Goal: Information Seeking & Learning: Learn about a topic

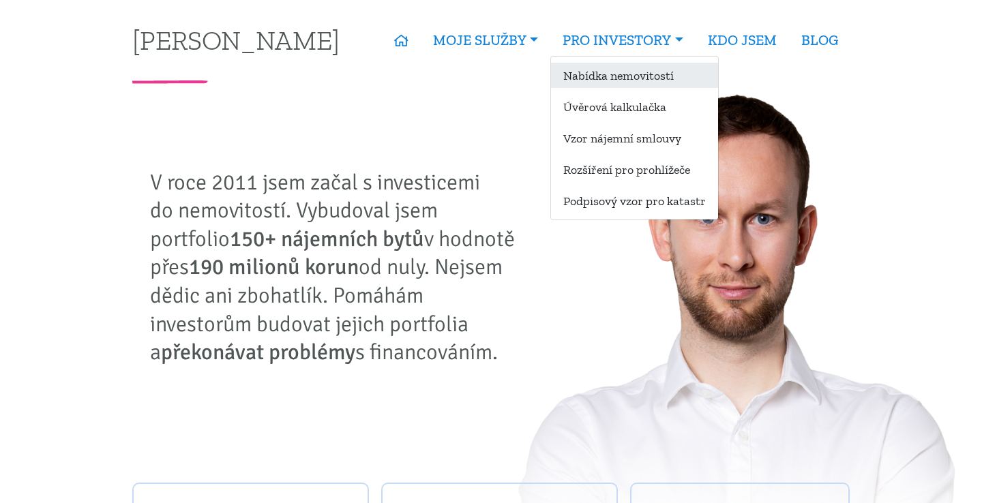
click at [629, 70] on link "Nabídka nemovitostí" at bounding box center [634, 75] width 167 height 25
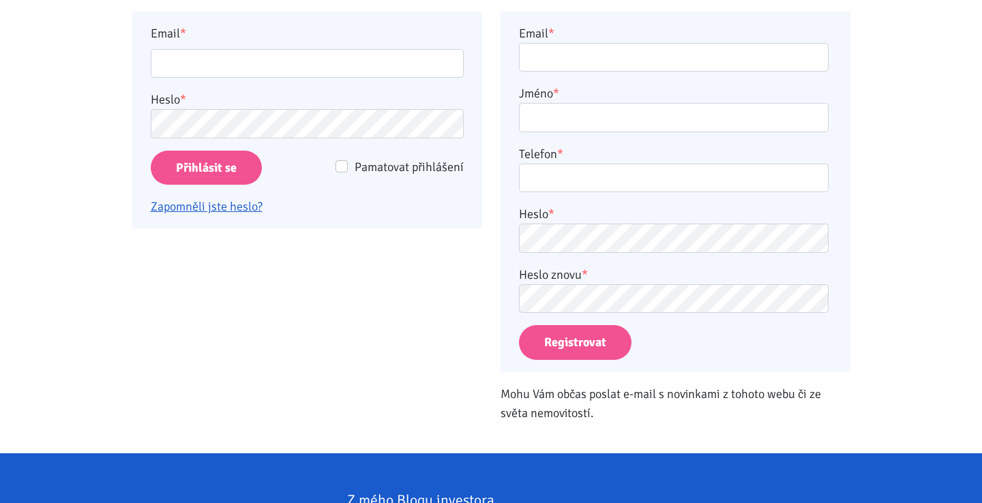
scroll to position [345, 0]
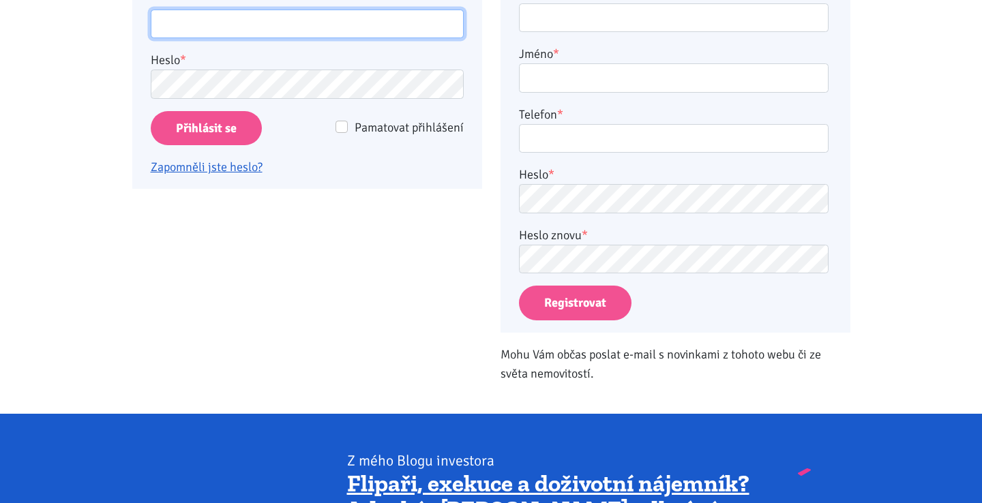
type input "becka.jan@seznam.cz"
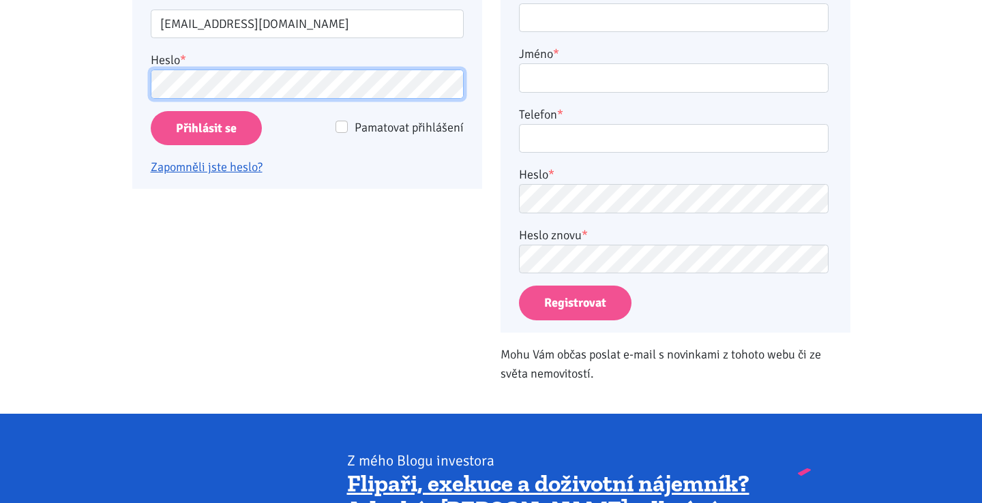
click at [205, 127] on input "Přihlásit se" at bounding box center [206, 128] width 111 height 35
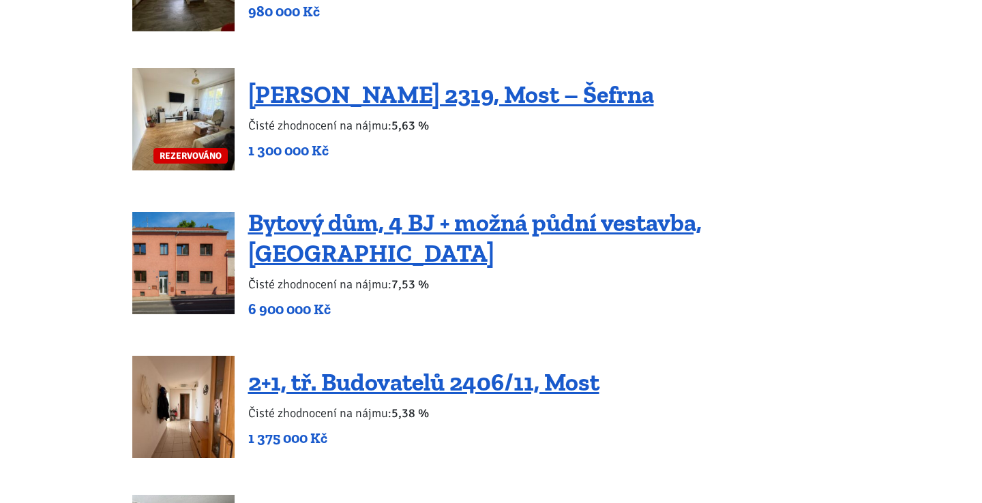
scroll to position [1679, 0]
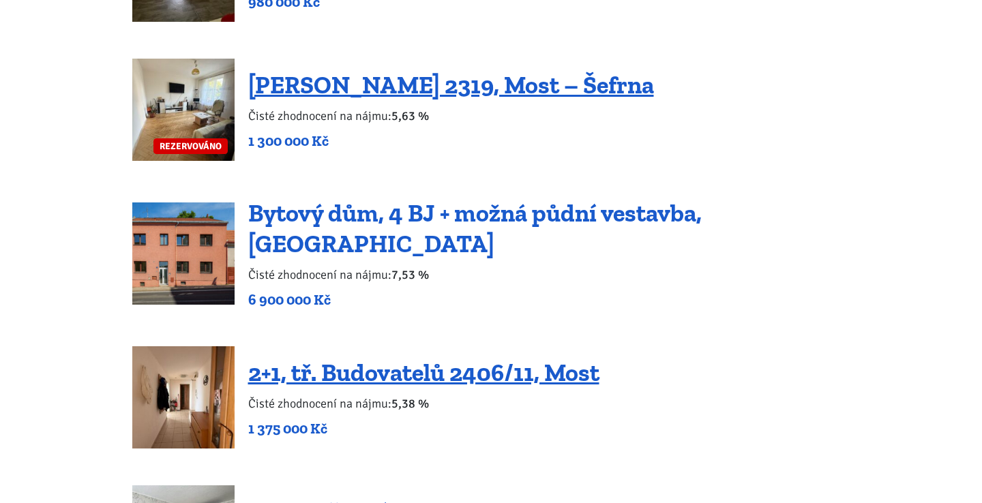
click at [369, 237] on link "Bytový dům, 4 BJ + možná půdní vestavba, Podbořany" at bounding box center [474, 228] width 453 height 60
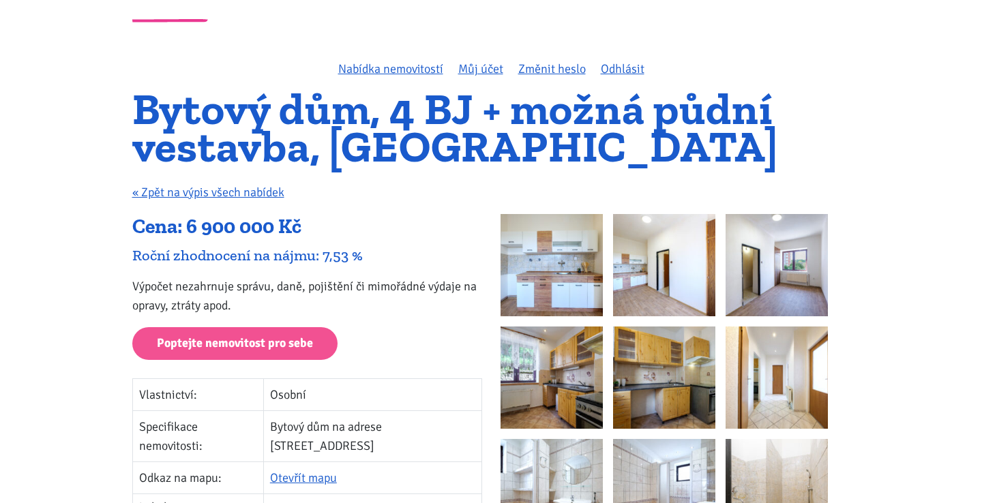
scroll to position [63, 0]
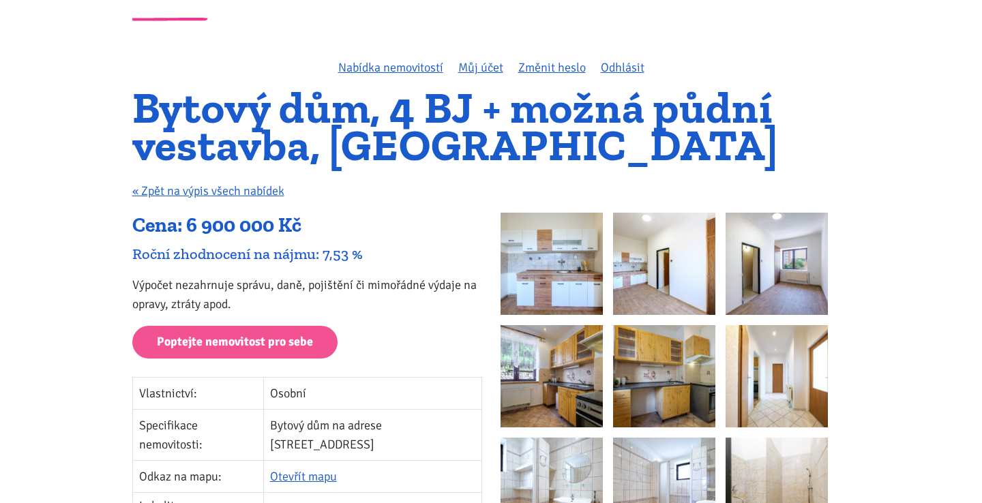
click at [541, 269] on img at bounding box center [551, 264] width 102 height 102
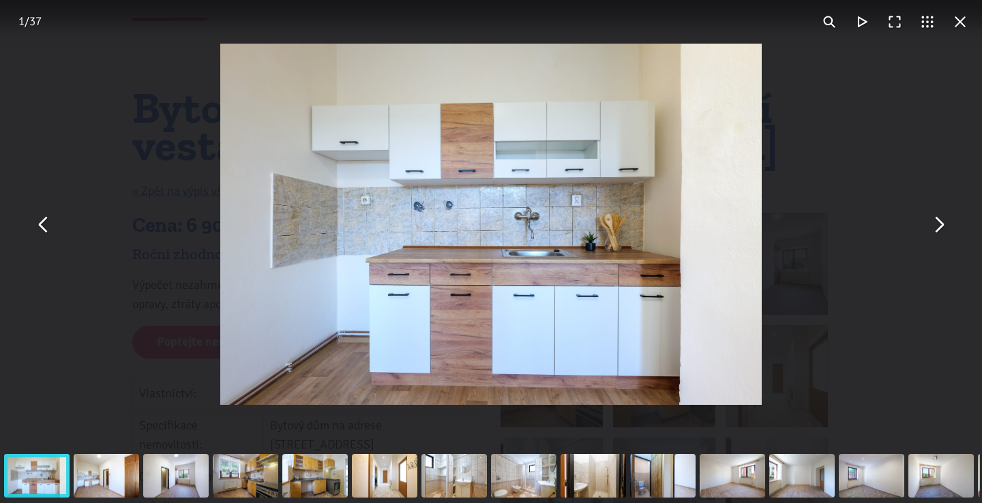
click at [939, 235] on button "You can close this modal content with the ESC key" at bounding box center [938, 224] width 33 height 33
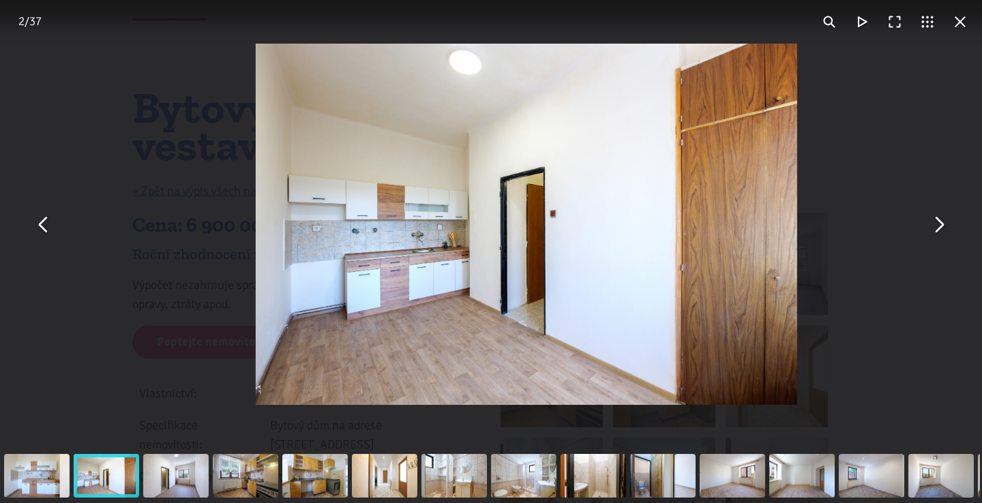
click at [939, 235] on button "You can close this modal content with the ESC key" at bounding box center [938, 224] width 33 height 33
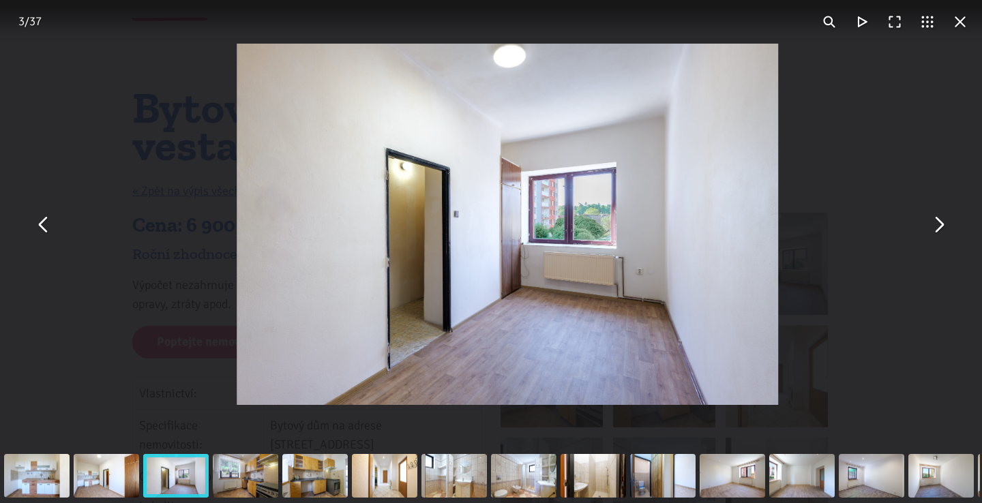
click at [939, 236] on button "You can close this modal content with the ESC key" at bounding box center [938, 224] width 33 height 33
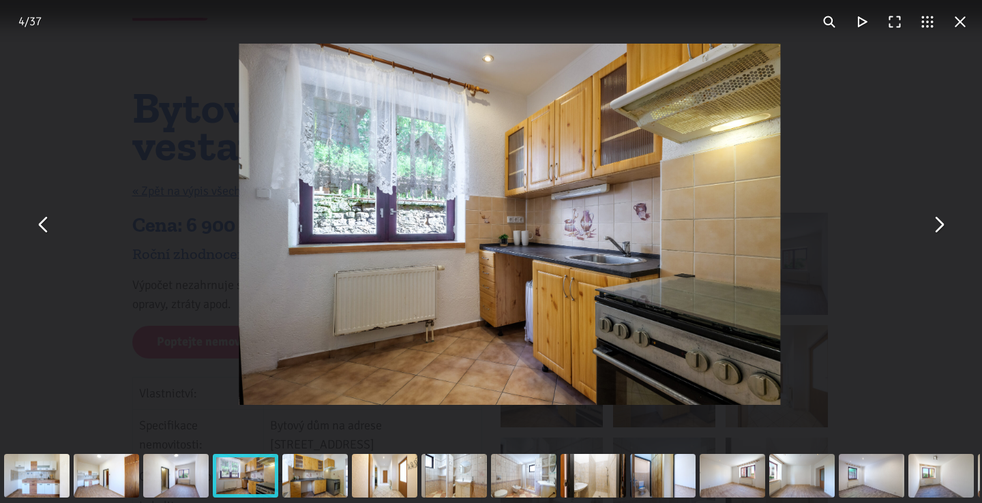
click at [939, 236] on button "You can close this modal content with the ESC key" at bounding box center [938, 224] width 33 height 33
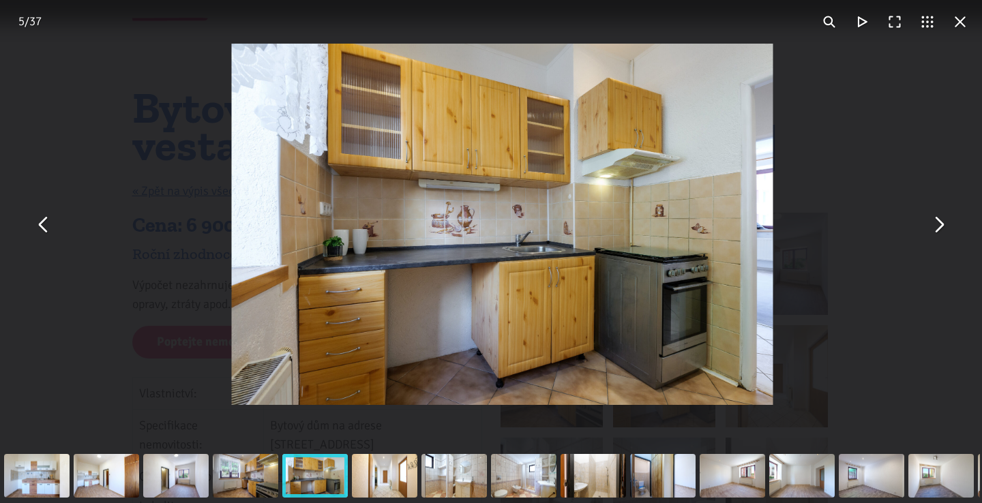
click at [939, 236] on button "You can close this modal content with the ESC key" at bounding box center [938, 224] width 33 height 33
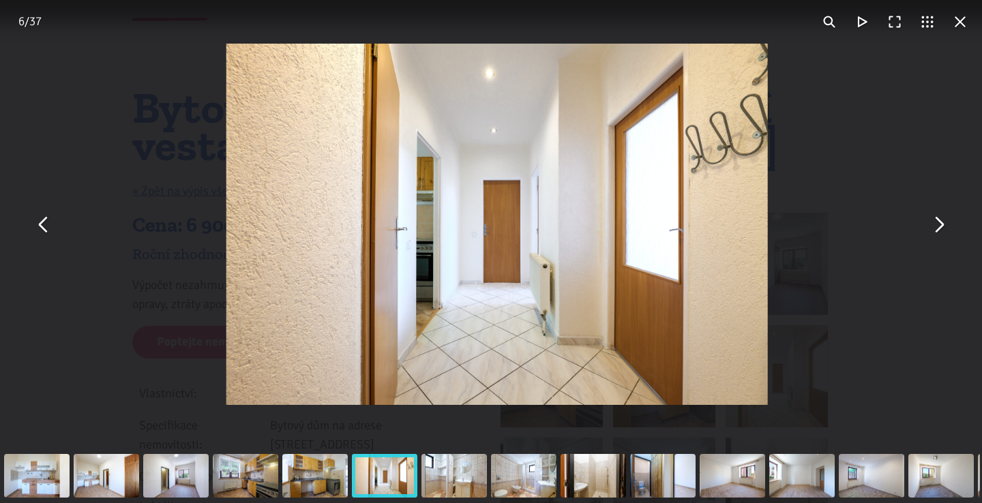
click at [939, 236] on button "You can close this modal content with the ESC key" at bounding box center [938, 224] width 33 height 33
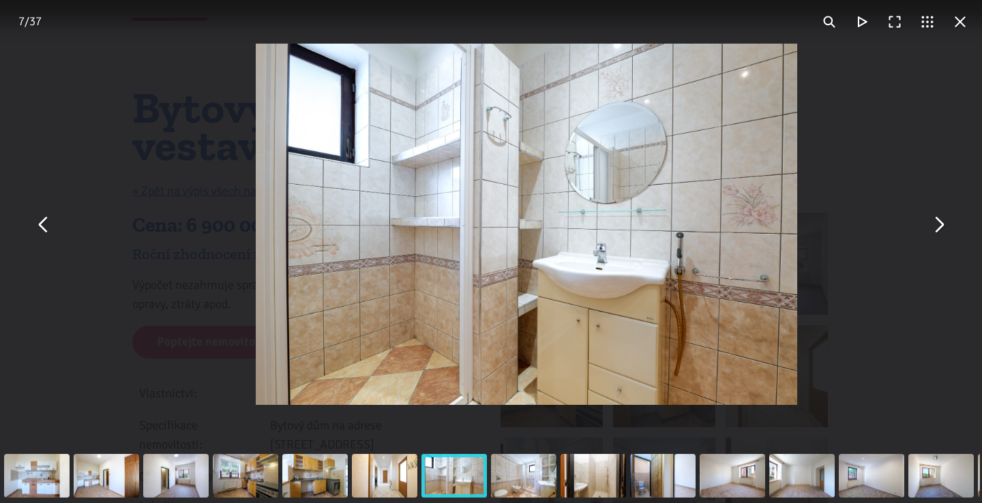
click at [939, 236] on button "You can close this modal content with the ESC key" at bounding box center [938, 224] width 33 height 33
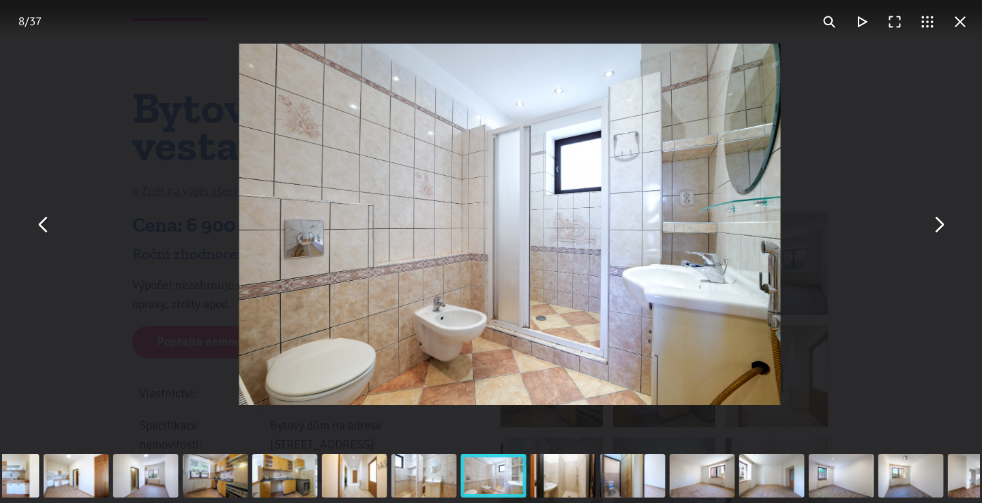
click at [939, 236] on button "You can close this modal content with the ESC key" at bounding box center [938, 224] width 33 height 33
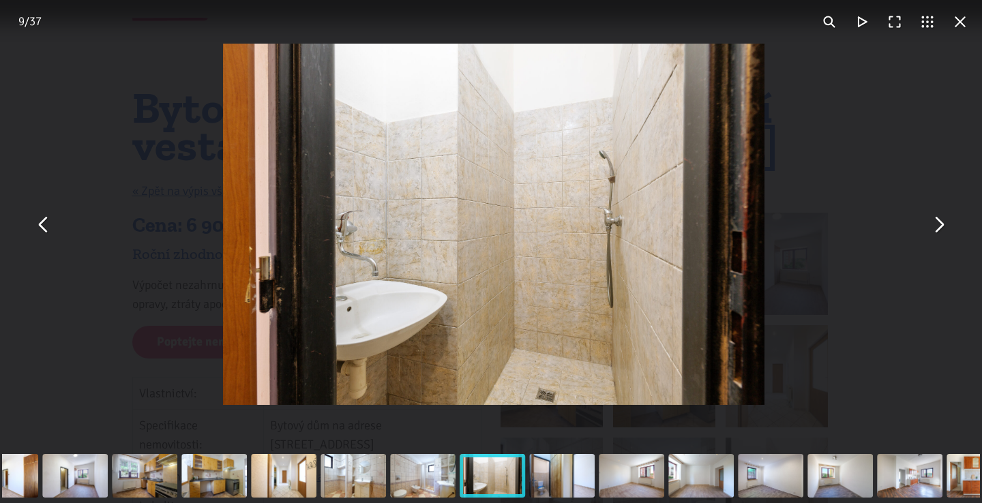
click at [939, 236] on button "You can close this modal content with the ESC key" at bounding box center [938, 224] width 33 height 33
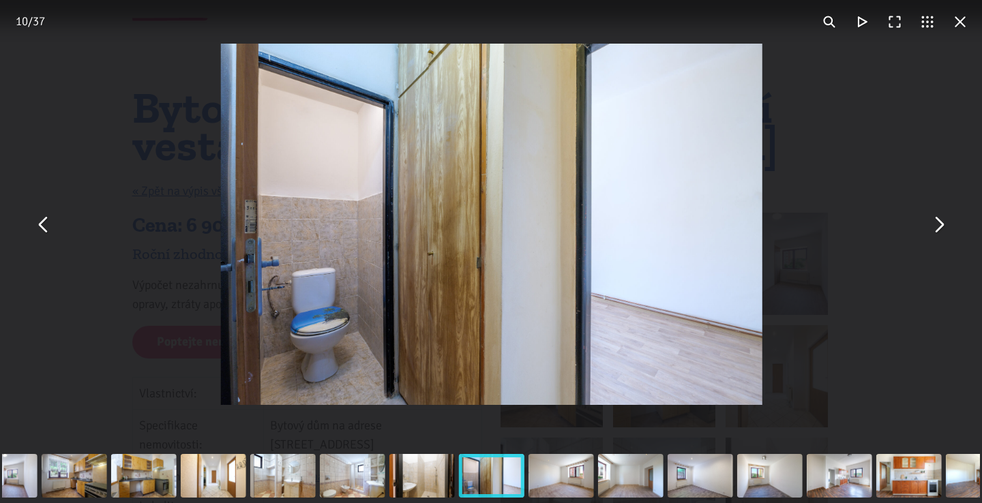
click at [939, 236] on button "You can close this modal content with the ESC key" at bounding box center [938, 224] width 33 height 33
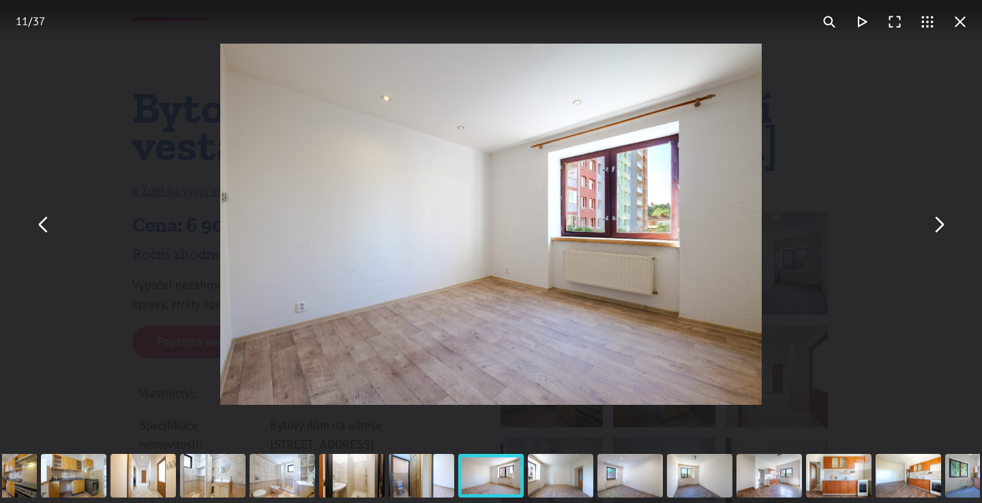
click at [939, 236] on button "You can close this modal content with the ESC key" at bounding box center [938, 224] width 33 height 33
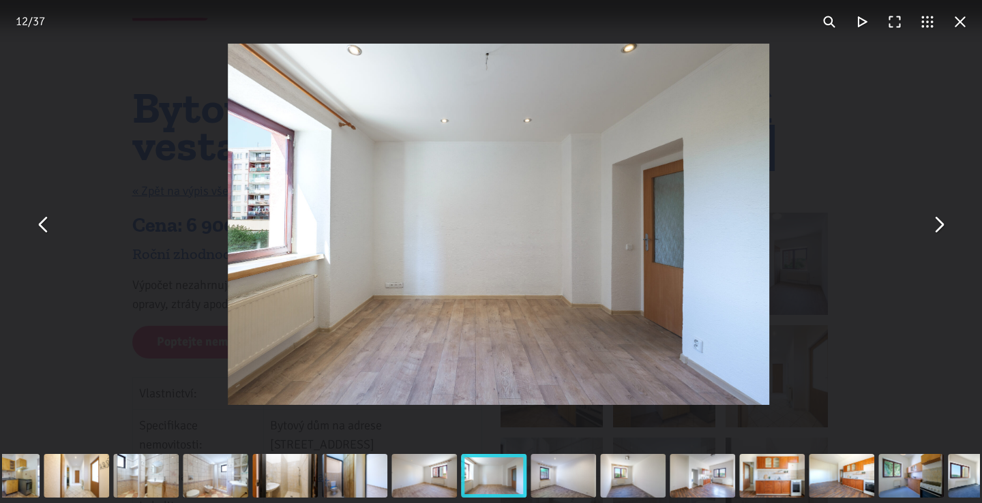
click at [939, 236] on button "You can close this modal content with the ESC key" at bounding box center [938, 224] width 33 height 33
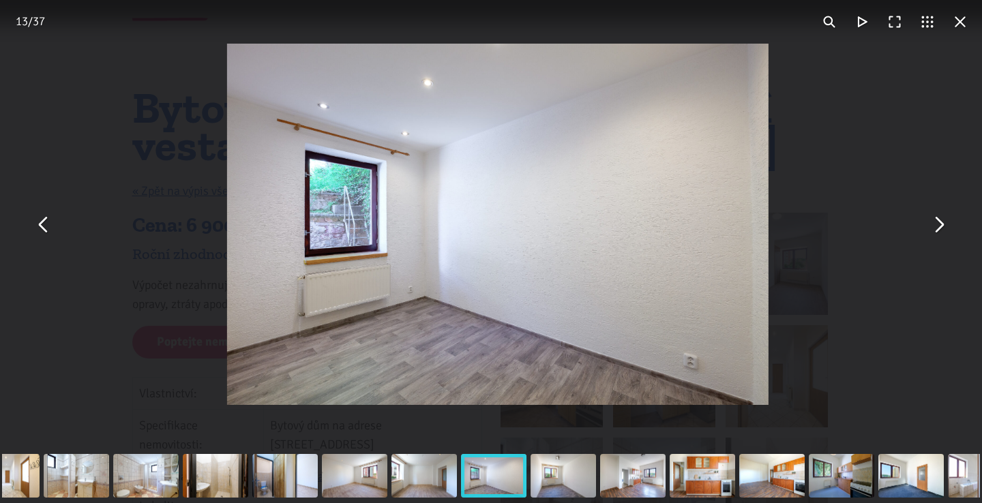
click at [939, 236] on button "You can close this modal content with the ESC key" at bounding box center [938, 224] width 33 height 33
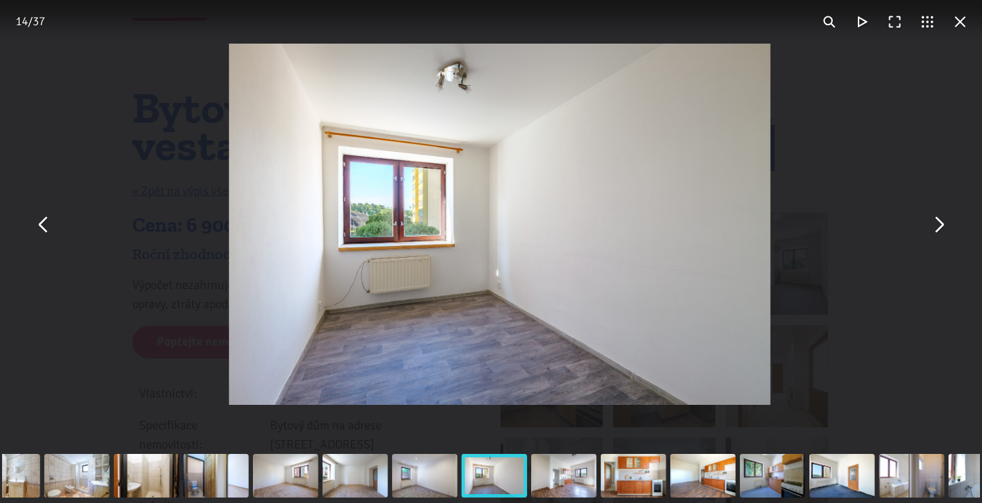
click at [939, 236] on button "You can close this modal content with the ESC key" at bounding box center [938, 224] width 33 height 33
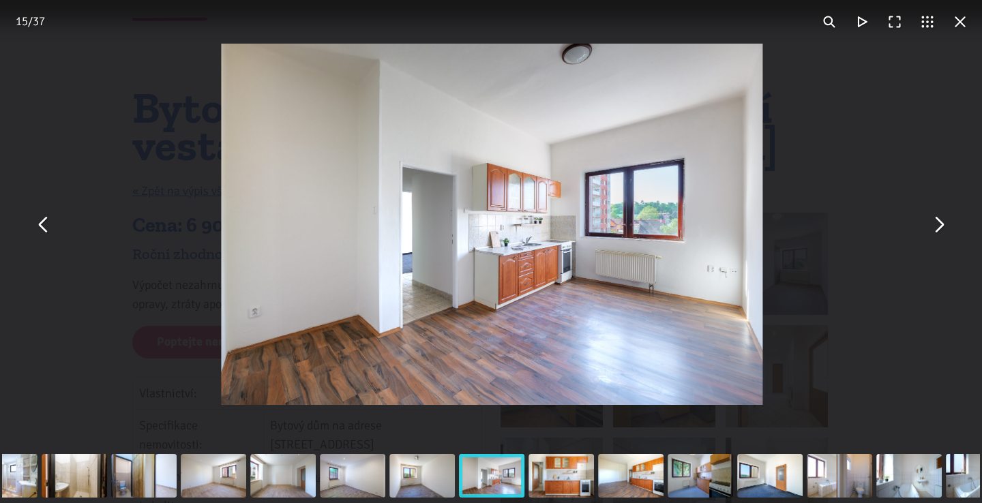
click at [939, 236] on button "You can close this modal content with the ESC key" at bounding box center [938, 224] width 33 height 33
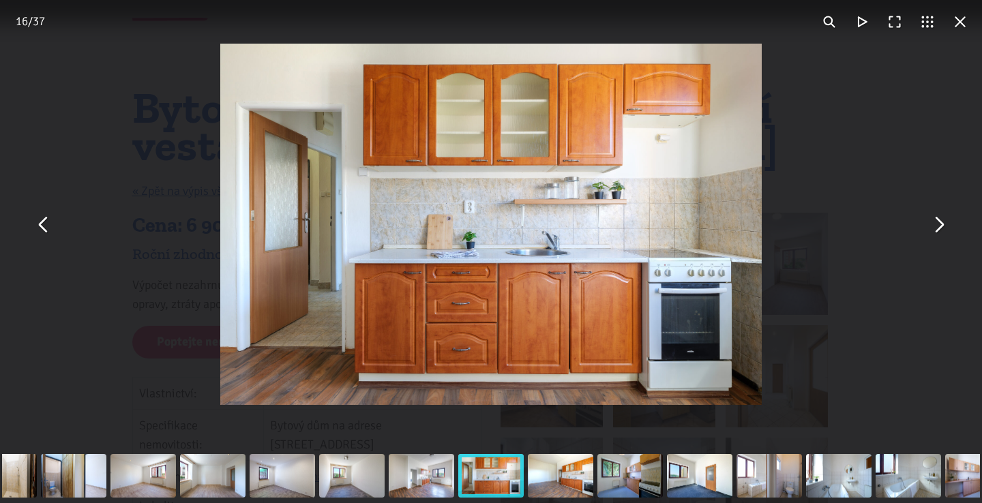
click at [939, 236] on button "You can close this modal content with the ESC key" at bounding box center [938, 224] width 33 height 33
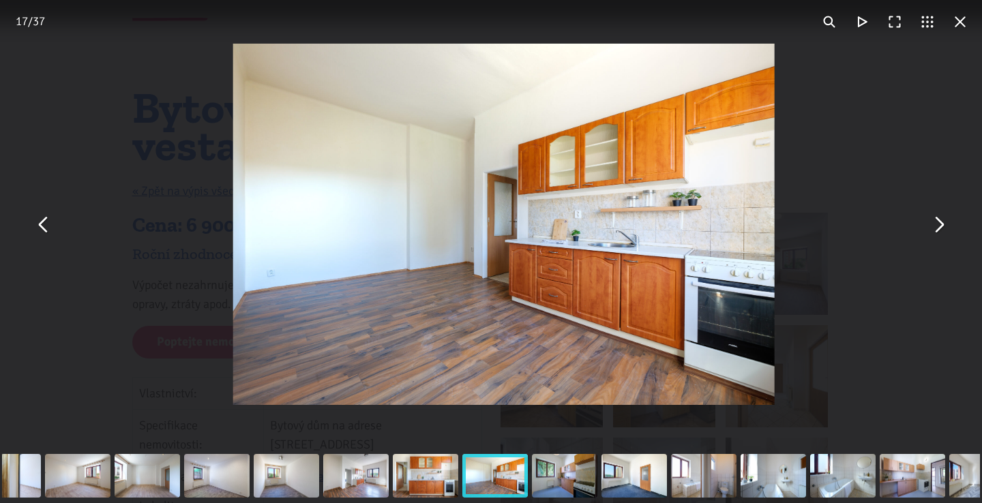
click at [939, 236] on button "You can close this modal content with the ESC key" at bounding box center [938, 224] width 33 height 33
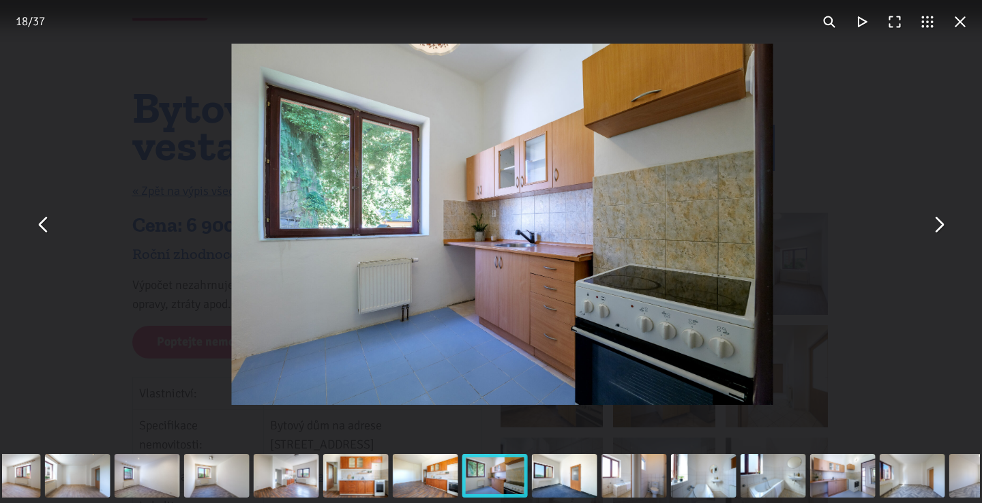
click at [939, 236] on button "You can close this modal content with the ESC key" at bounding box center [938, 224] width 33 height 33
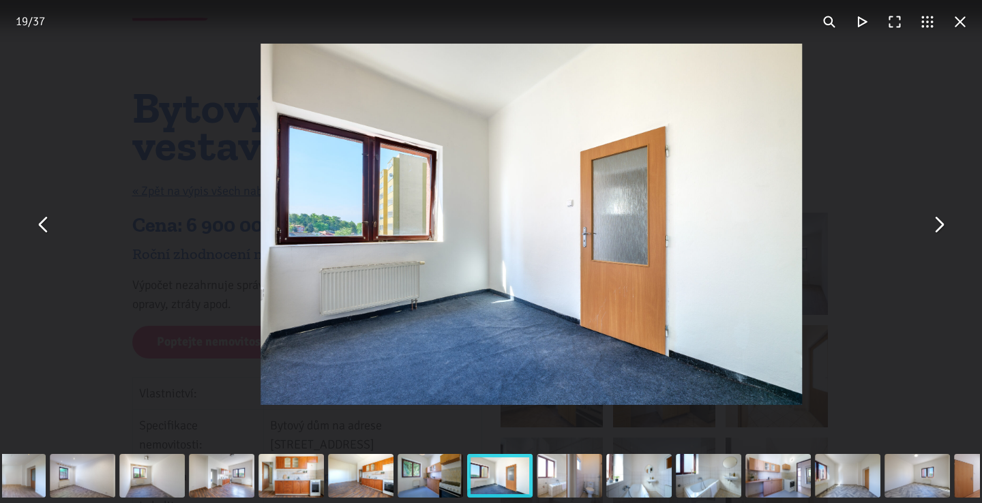
click at [939, 236] on button "You can close this modal content with the ESC key" at bounding box center [938, 224] width 33 height 33
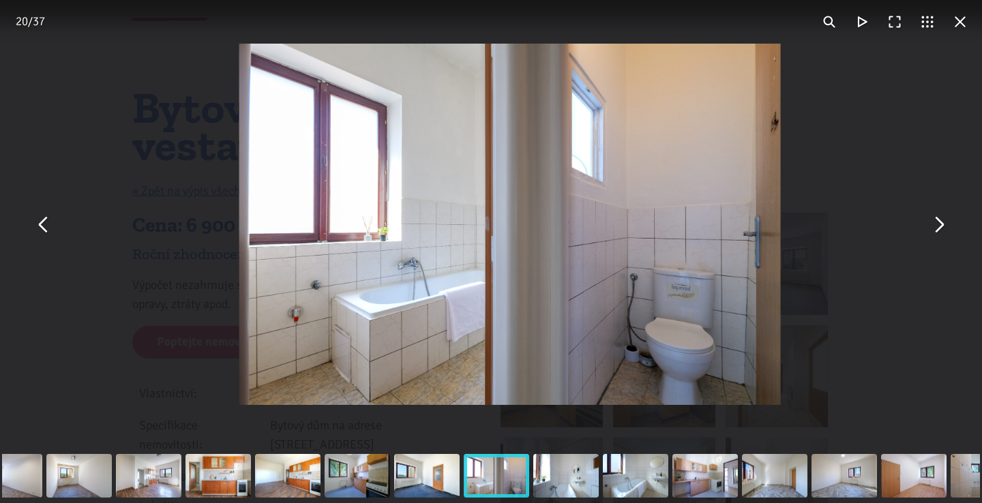
click at [939, 236] on button "You can close this modal content with the ESC key" at bounding box center [938, 224] width 33 height 33
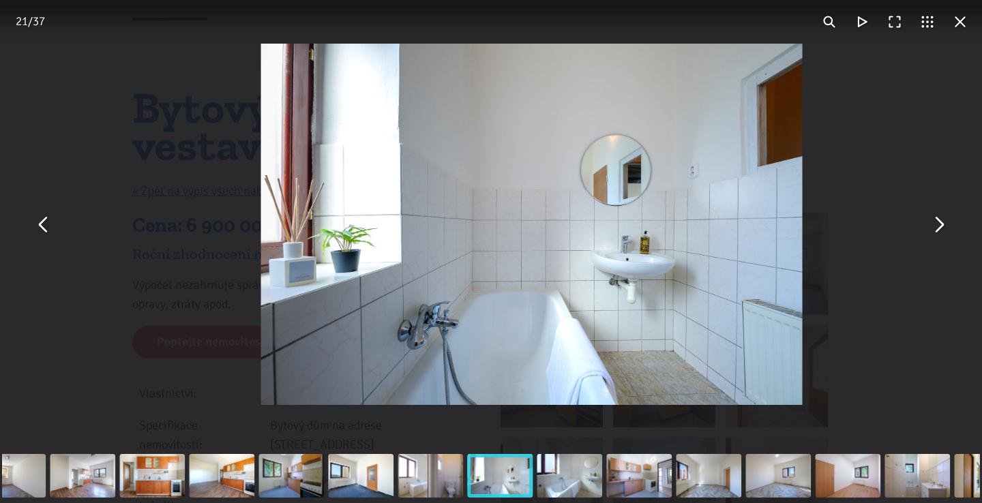
click at [939, 236] on button "You can close this modal content with the ESC key" at bounding box center [938, 224] width 33 height 33
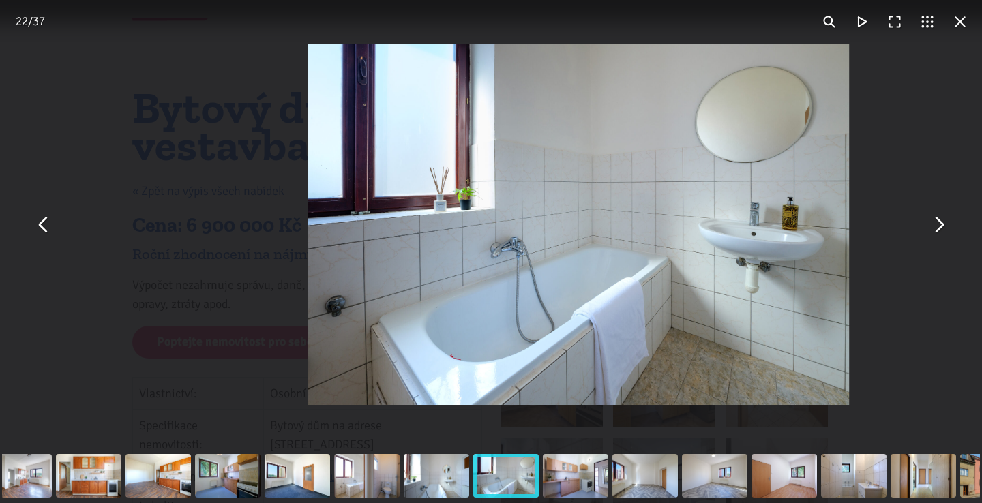
click at [939, 236] on button "You can close this modal content with the ESC key" at bounding box center [938, 224] width 33 height 33
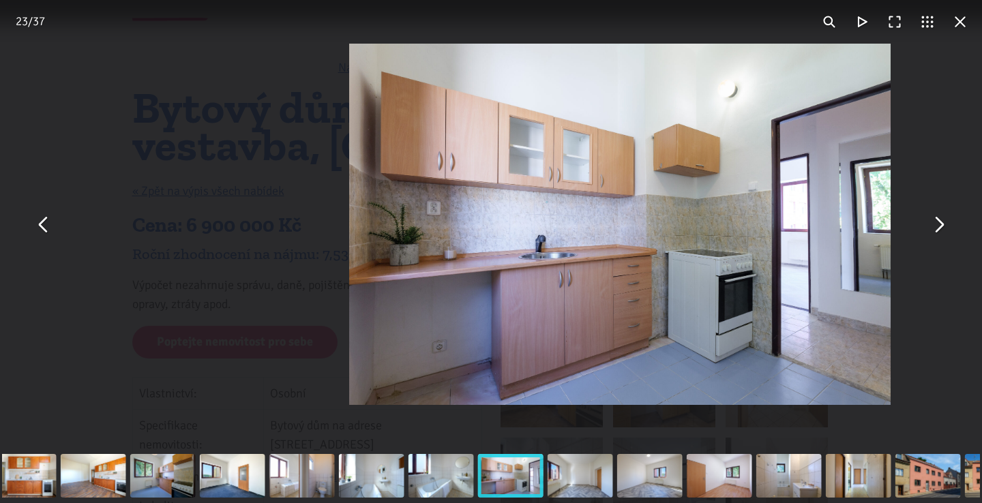
click at [939, 236] on button "You can close this modal content with the ESC key" at bounding box center [938, 224] width 33 height 33
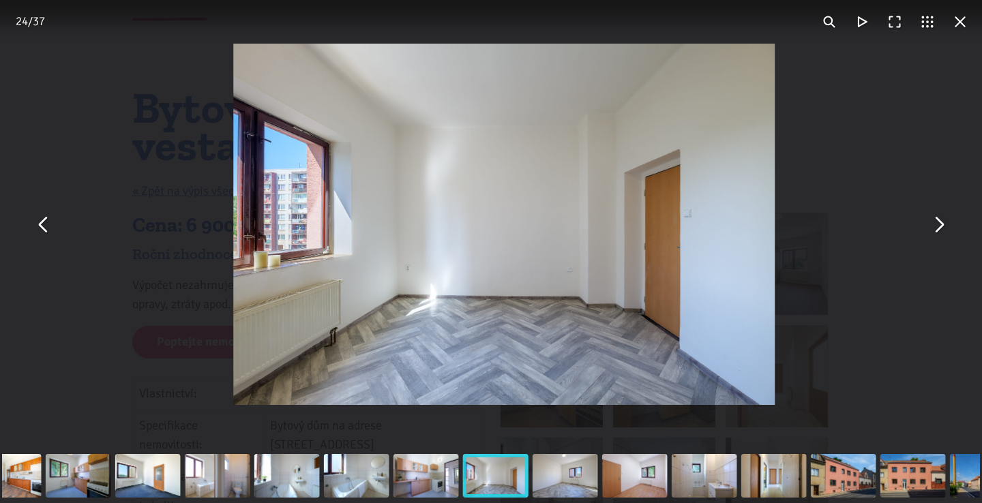
click at [939, 236] on button "You can close this modal content with the ESC key" at bounding box center [938, 224] width 33 height 33
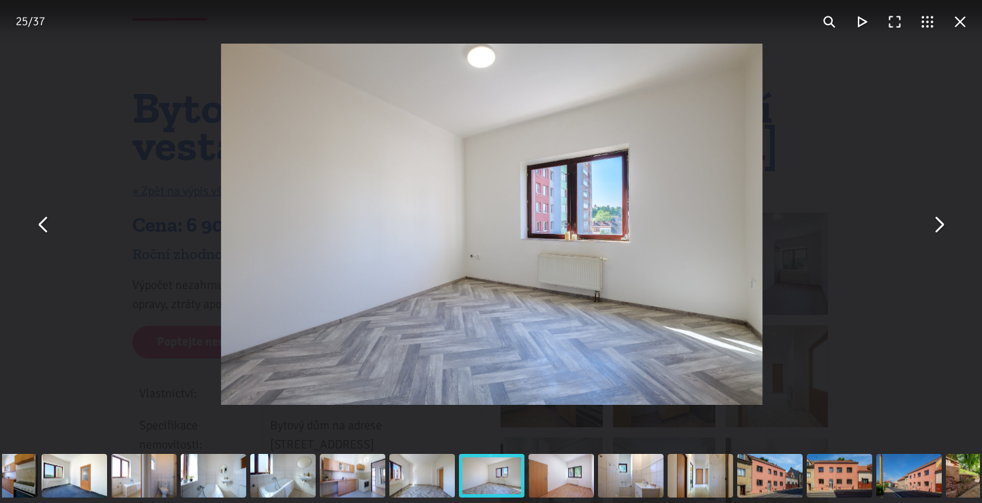
click at [939, 236] on button "You can close this modal content with the ESC key" at bounding box center [938, 224] width 33 height 33
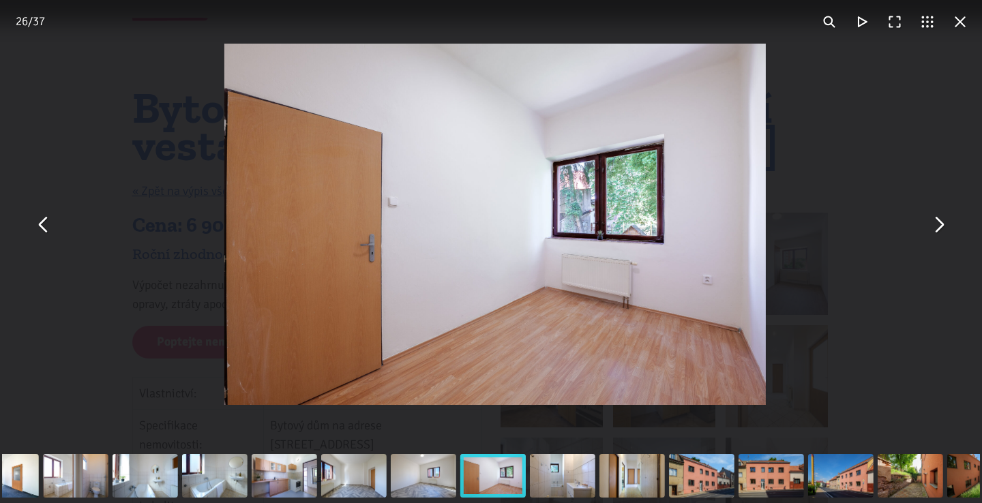
click at [939, 236] on button "You can close this modal content with the ESC key" at bounding box center [938, 224] width 33 height 33
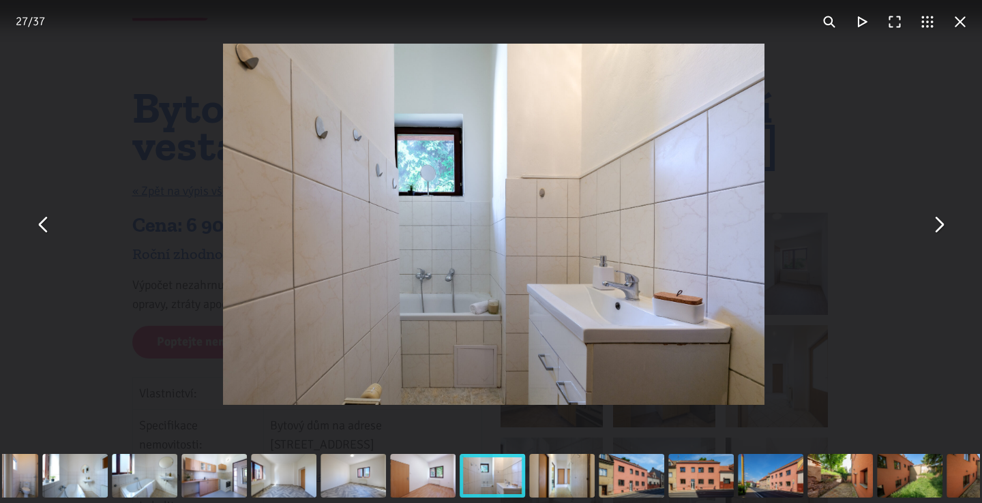
click at [939, 236] on button "You can close this modal content with the ESC key" at bounding box center [938, 224] width 33 height 33
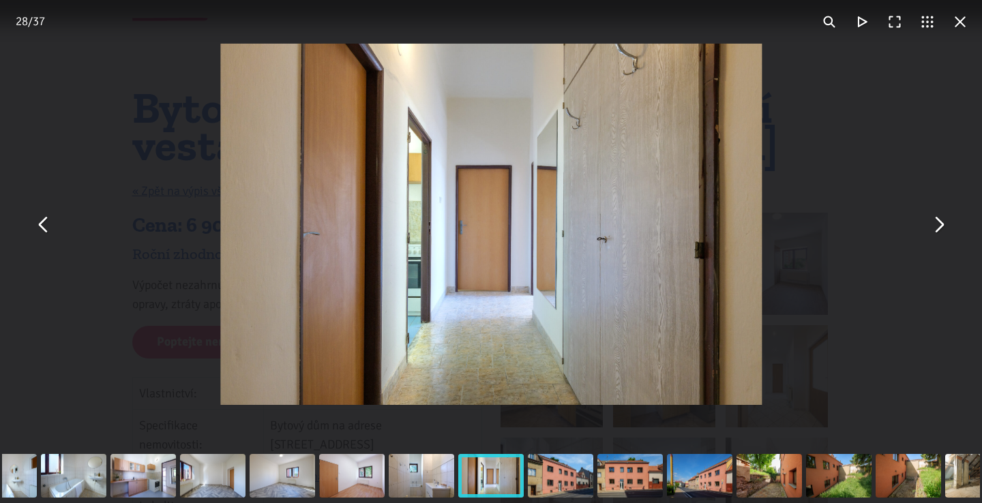
click at [939, 236] on button "You can close this modal content with the ESC key" at bounding box center [938, 224] width 33 height 33
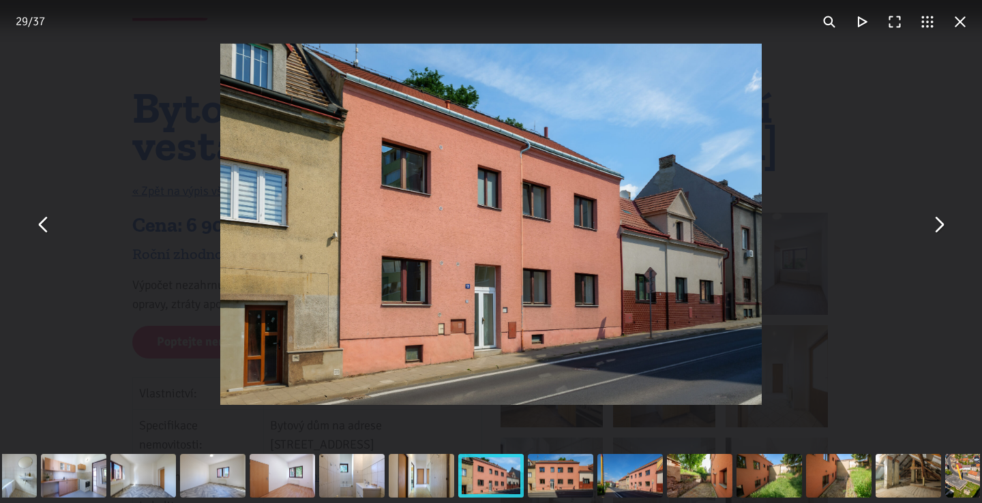
click at [939, 236] on button "You can close this modal content with the ESC key" at bounding box center [938, 224] width 33 height 33
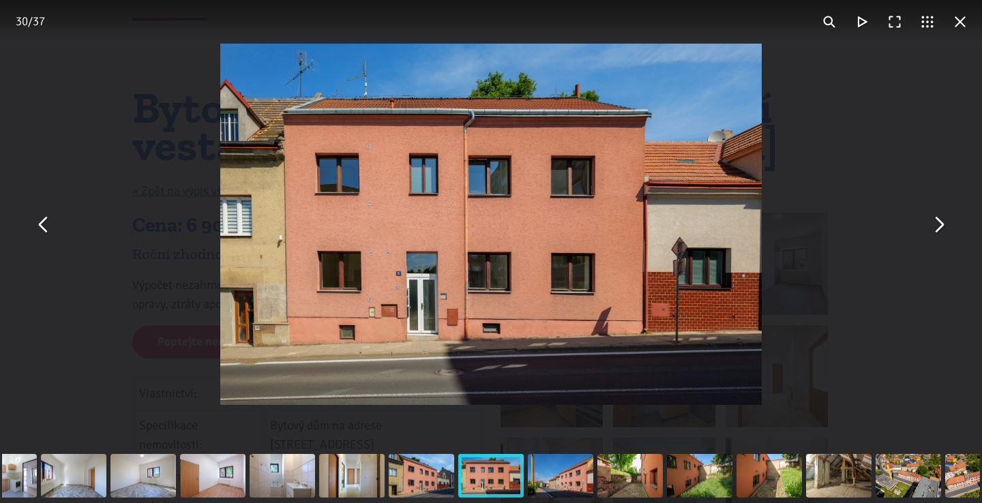
click at [939, 236] on button "You can close this modal content with the ESC key" at bounding box center [938, 224] width 33 height 33
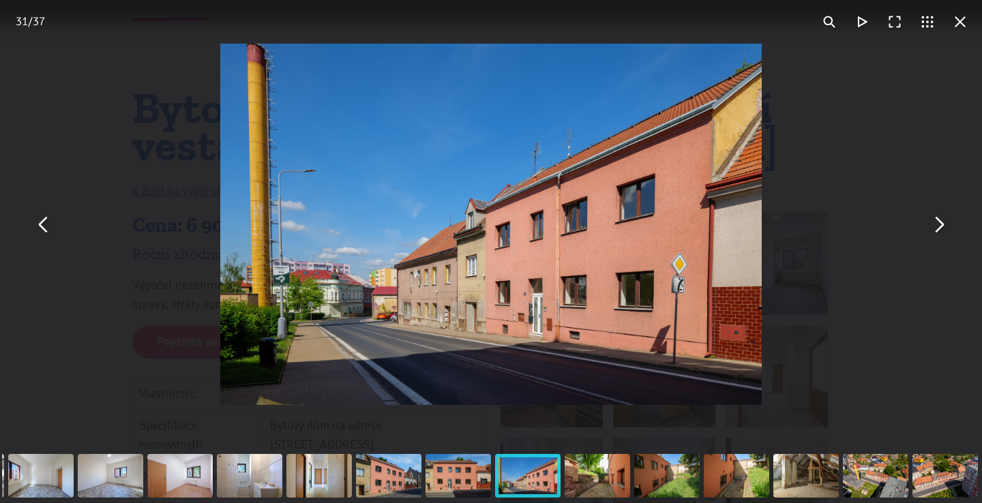
click at [939, 236] on button "You can close this modal content with the ESC key" at bounding box center [938, 224] width 33 height 33
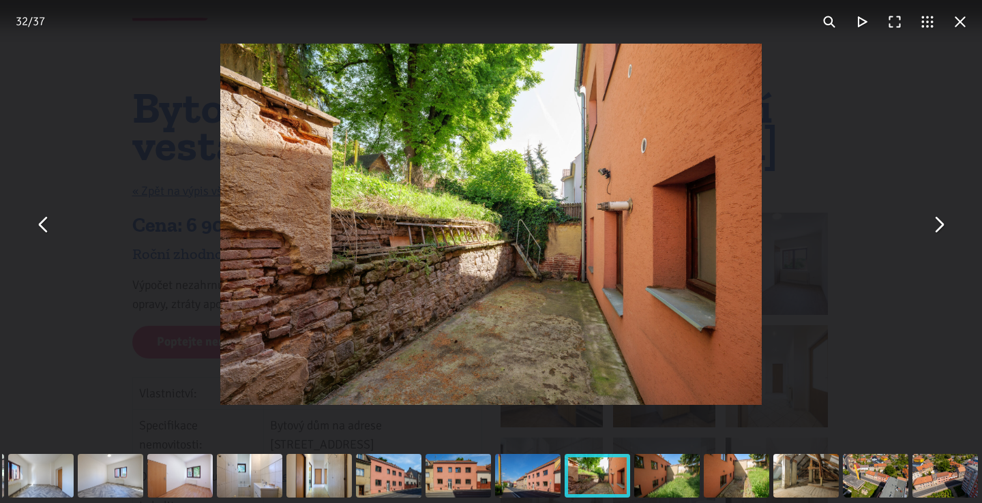
click at [939, 236] on button "You can close this modal content with the ESC key" at bounding box center [938, 224] width 33 height 33
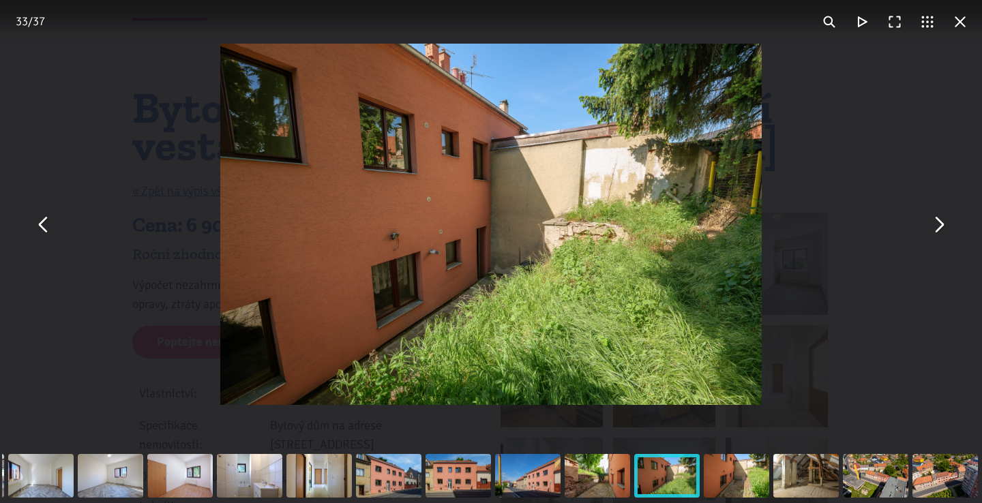
click at [939, 236] on button "You can close this modal content with the ESC key" at bounding box center [938, 224] width 33 height 33
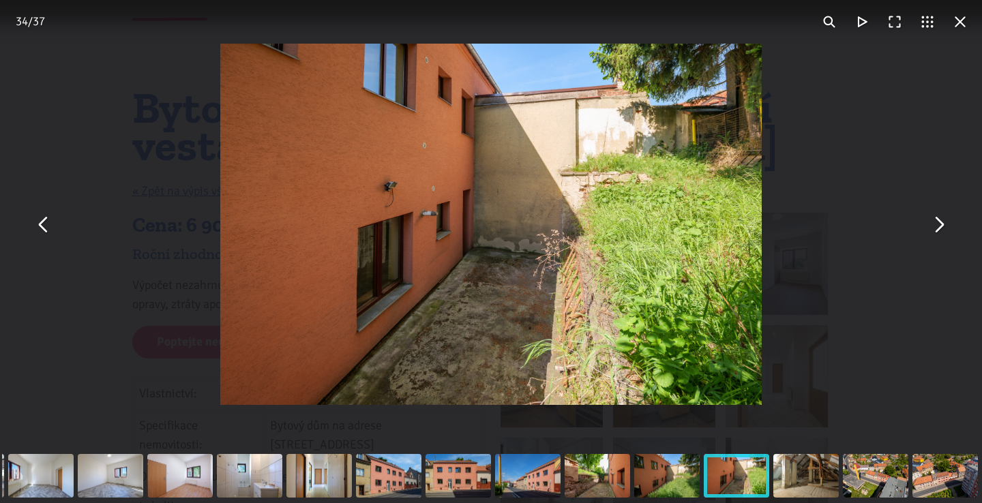
click at [939, 236] on button "You can close this modal content with the ESC key" at bounding box center [938, 224] width 33 height 33
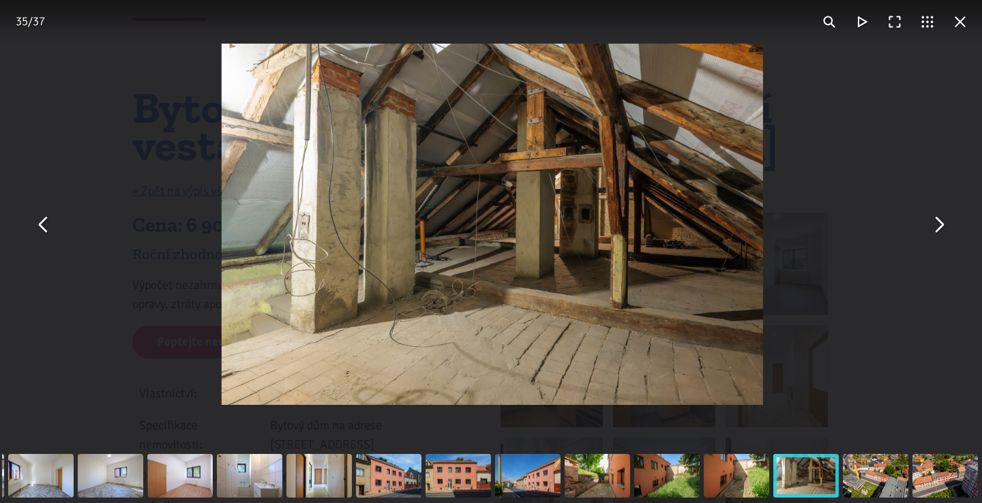
click at [939, 236] on button "You can close this modal content with the ESC key" at bounding box center [938, 224] width 33 height 33
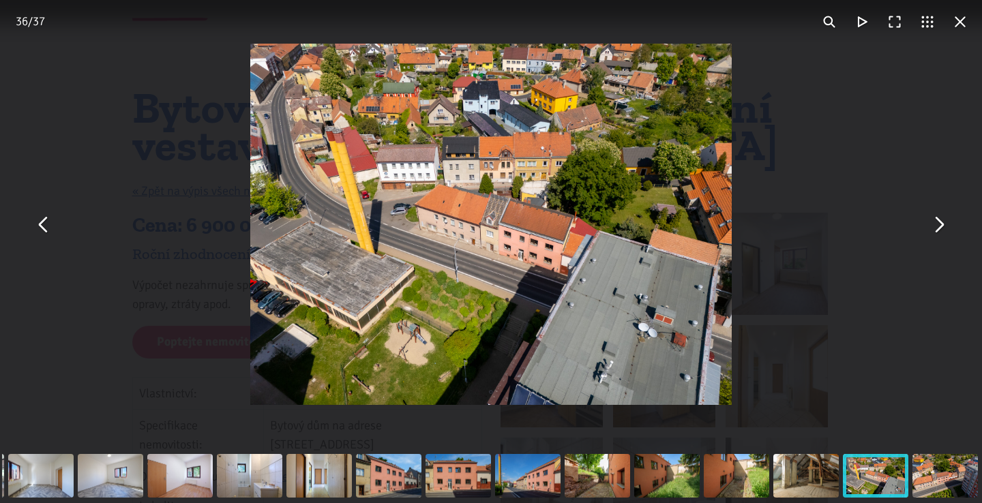
click at [939, 236] on button "You can close this modal content with the ESC key" at bounding box center [938, 224] width 33 height 33
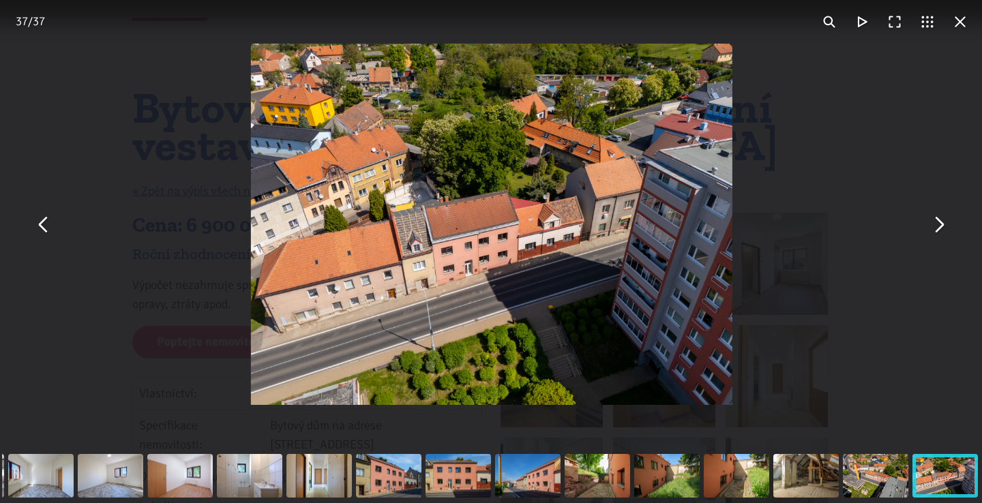
click at [939, 236] on button "You can close this modal content with the ESC key" at bounding box center [938, 224] width 33 height 33
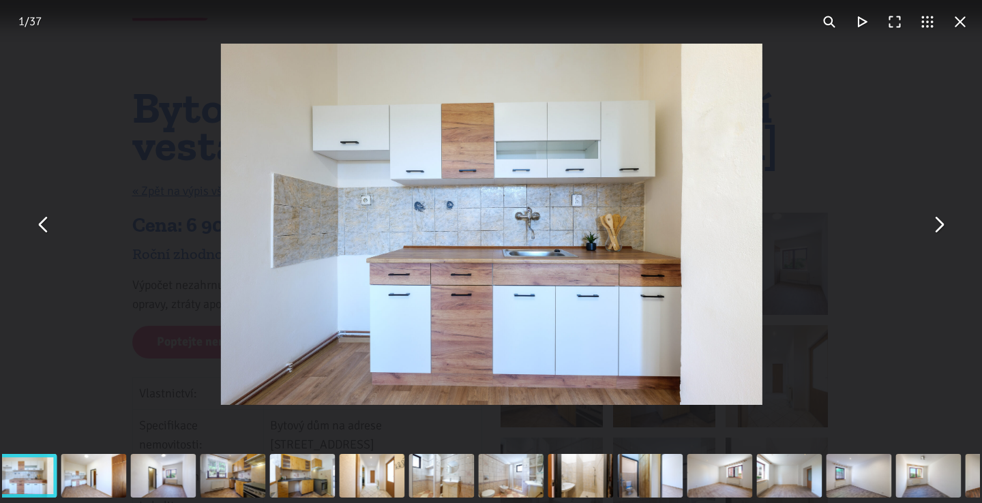
click at [939, 236] on button "You can close this modal content with the ESC key" at bounding box center [938, 224] width 33 height 33
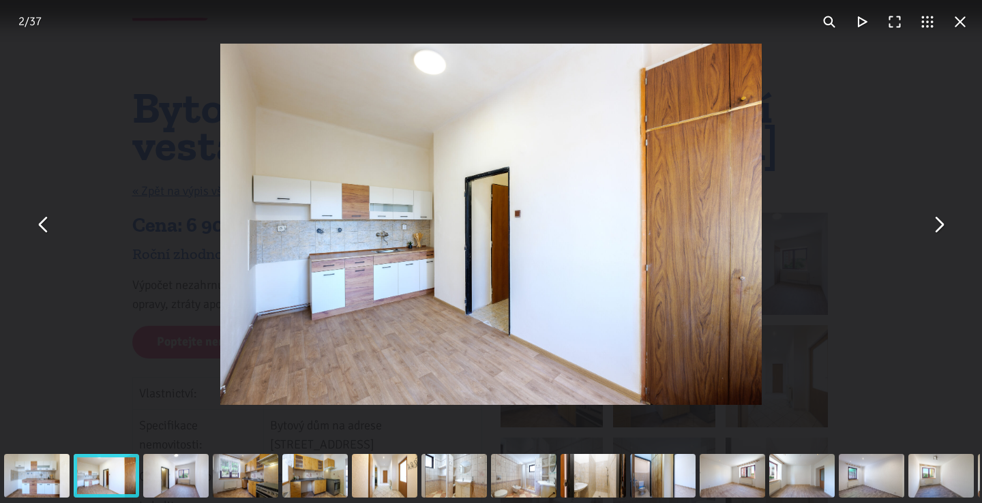
click at [939, 236] on button "You can close this modal content with the ESC key" at bounding box center [938, 224] width 33 height 33
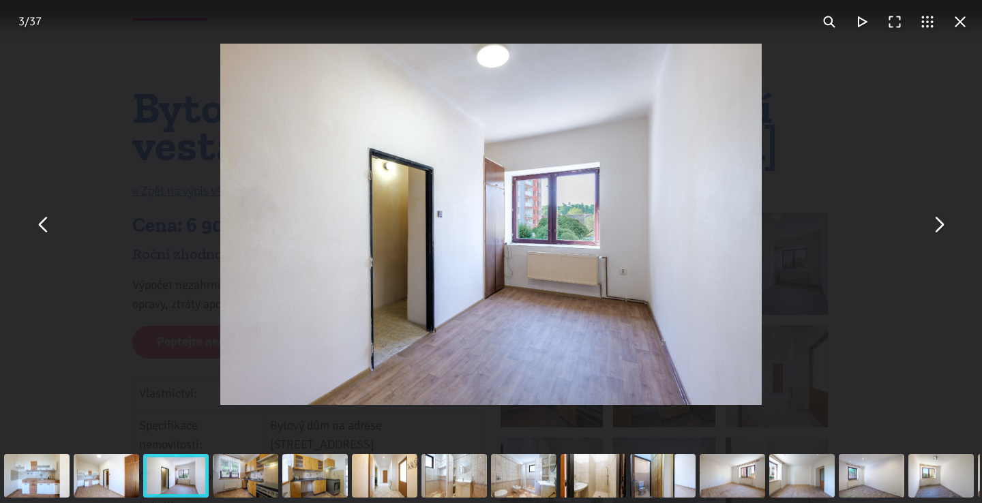
click at [42, 222] on button "You can close this modal content with the ESC key" at bounding box center [43, 224] width 33 height 33
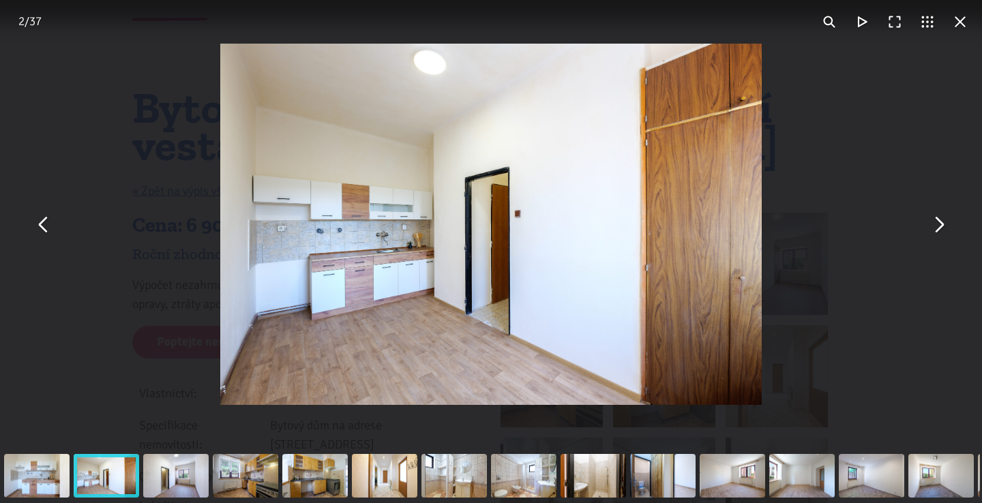
click at [941, 223] on button "You can close this modal content with the ESC key" at bounding box center [938, 224] width 33 height 33
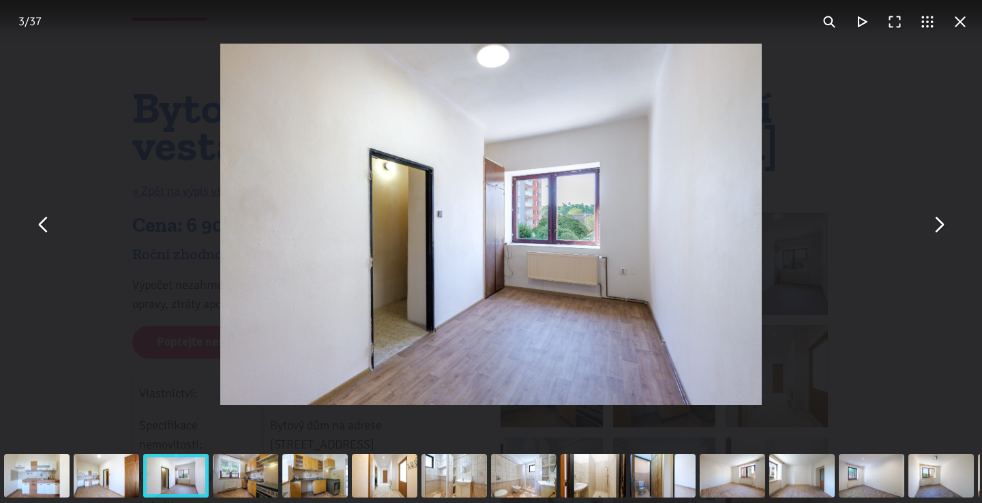
click at [44, 226] on button "You can close this modal content with the ESC key" at bounding box center [43, 224] width 33 height 33
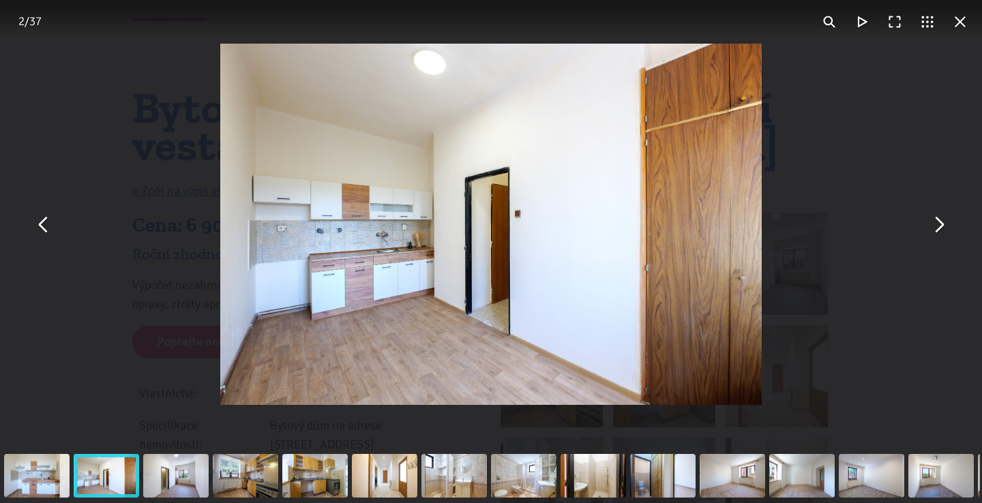
click at [946, 230] on button "You can close this modal content with the ESC key" at bounding box center [938, 224] width 33 height 33
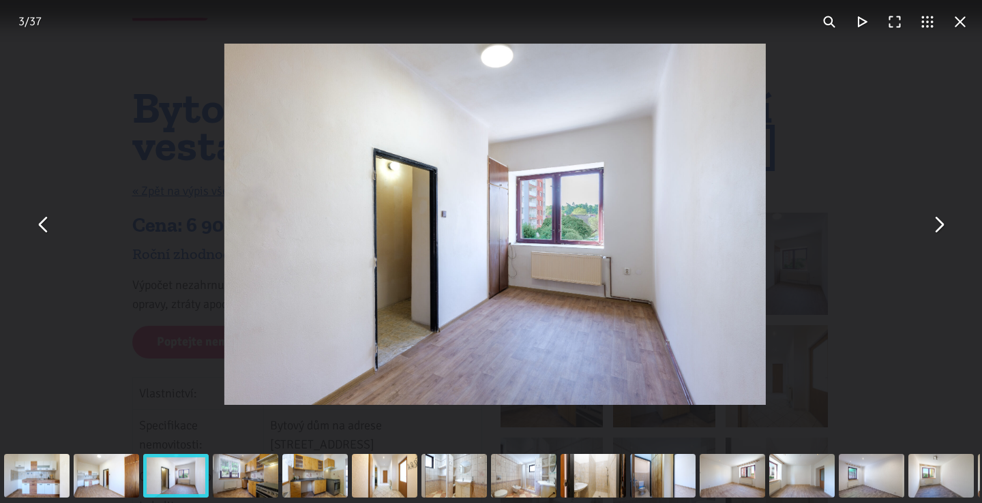
click at [946, 230] on button "You can close this modal content with the ESC key" at bounding box center [938, 224] width 33 height 33
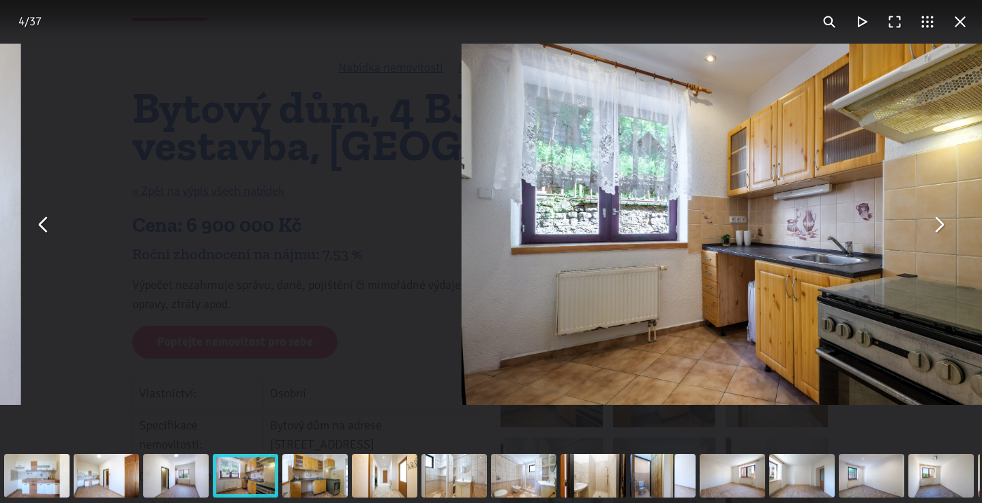
click at [946, 230] on button "You can close this modal content with the ESC key" at bounding box center [938, 224] width 33 height 33
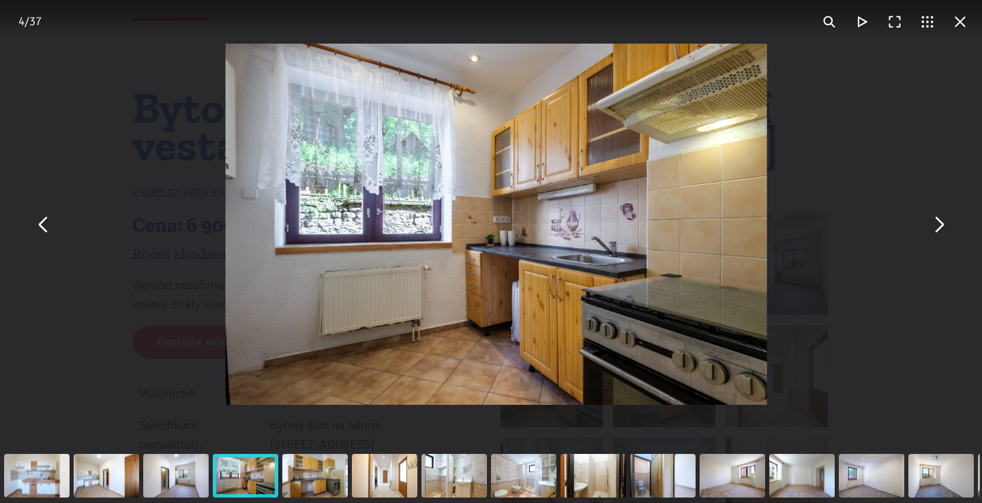
click at [946, 230] on button "You can close this modal content with the ESC key" at bounding box center [938, 224] width 33 height 33
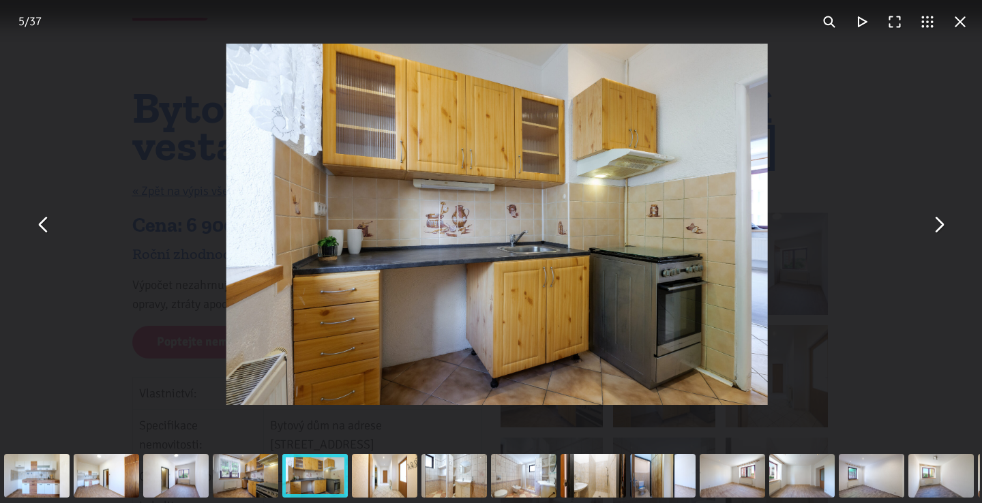
click at [946, 230] on button "You can close this modal content with the ESC key" at bounding box center [938, 224] width 33 height 33
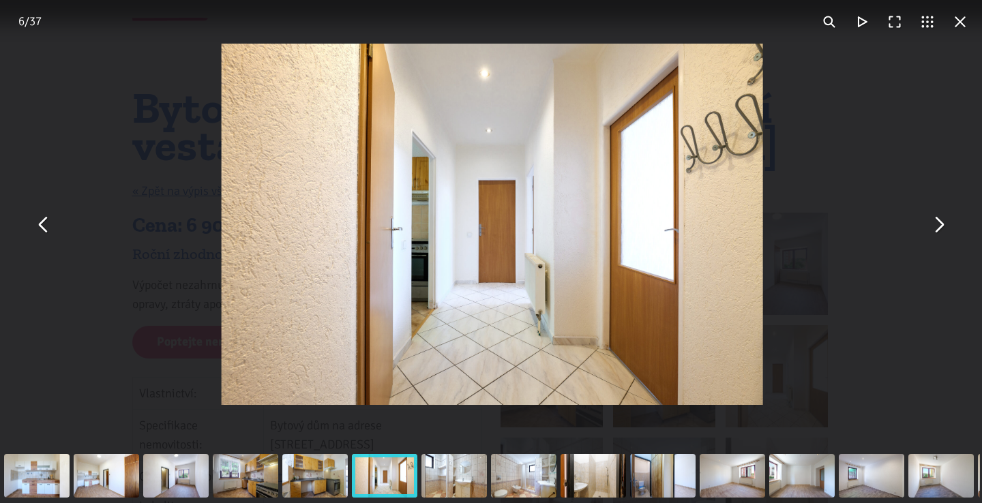
click at [946, 230] on button "You can close this modal content with the ESC key" at bounding box center [938, 224] width 33 height 33
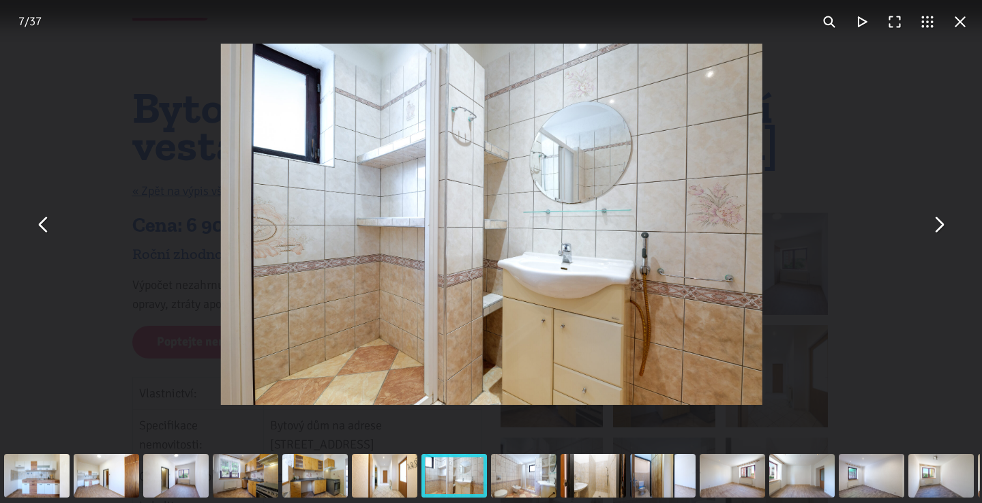
click at [946, 230] on button "You can close this modal content with the ESC key" at bounding box center [938, 224] width 33 height 33
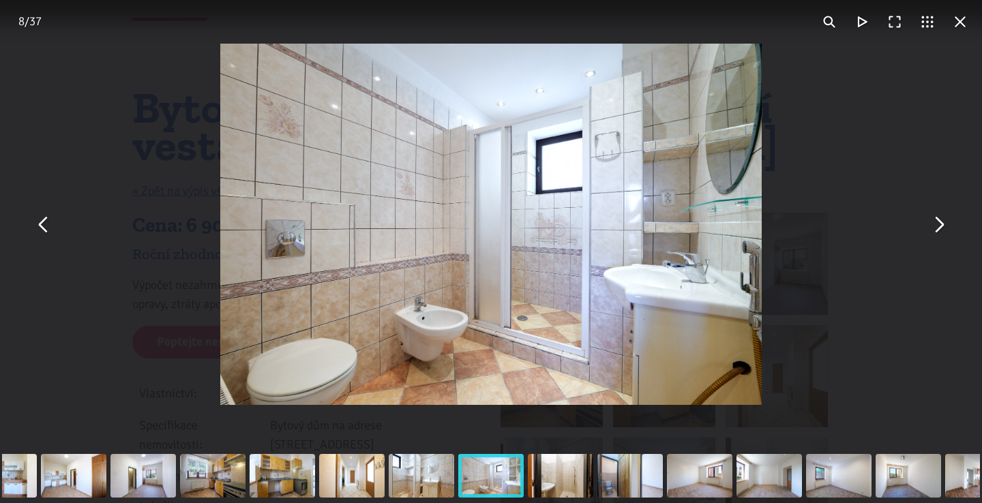
click at [946, 230] on button "You can close this modal content with the ESC key" at bounding box center [938, 224] width 33 height 33
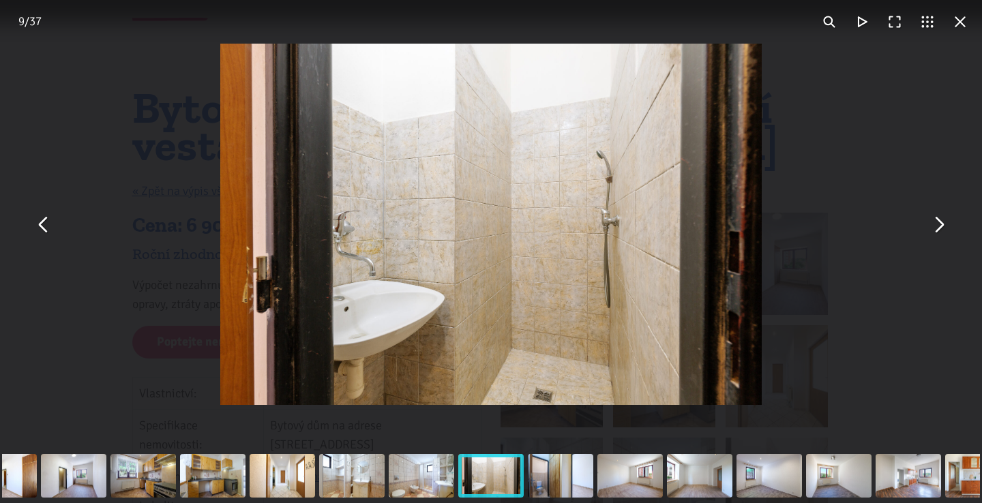
click at [946, 230] on button "You can close this modal content with the ESC key" at bounding box center [938, 224] width 33 height 33
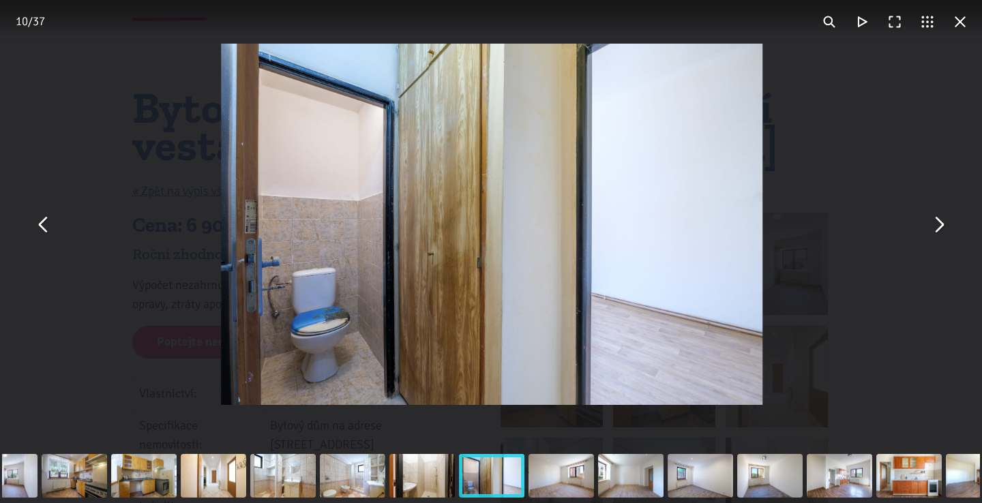
click at [946, 230] on button "You can close this modal content with the ESC key" at bounding box center [938, 224] width 33 height 33
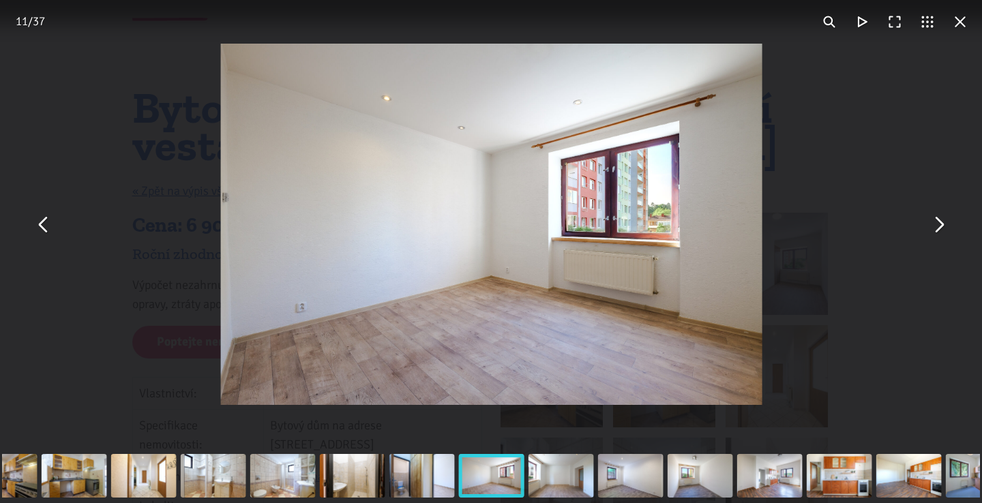
click at [946, 230] on button "You can close this modal content with the ESC key" at bounding box center [938, 224] width 33 height 33
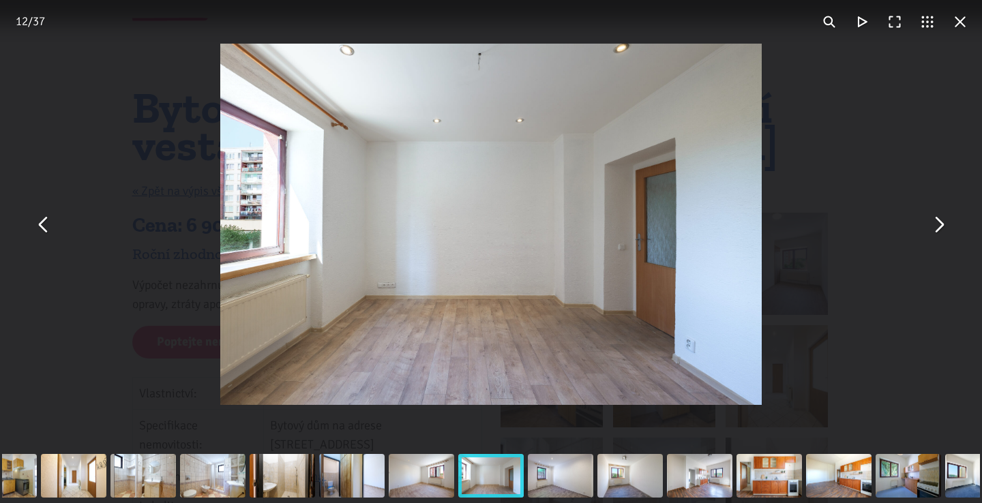
click at [946, 230] on button "You can close this modal content with the ESC key" at bounding box center [938, 224] width 33 height 33
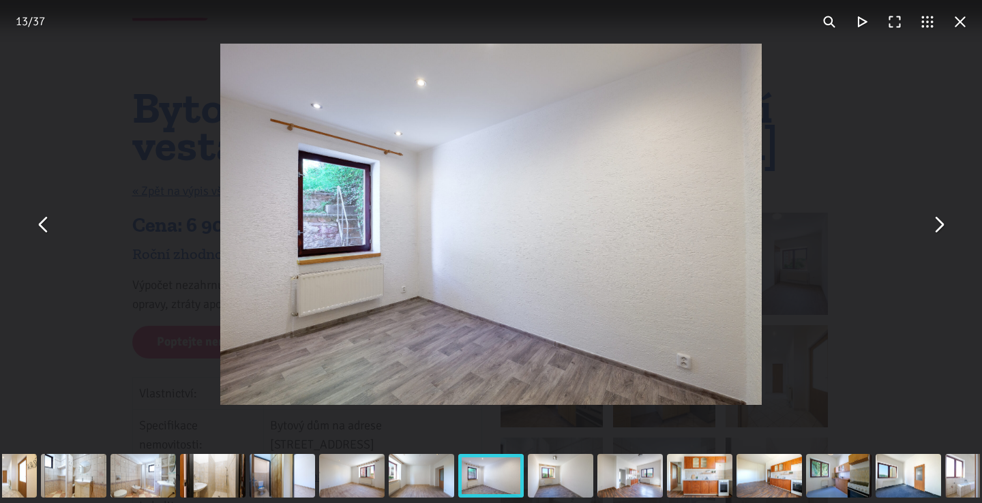
click at [946, 230] on button "You can close this modal content with the ESC key" at bounding box center [938, 224] width 33 height 33
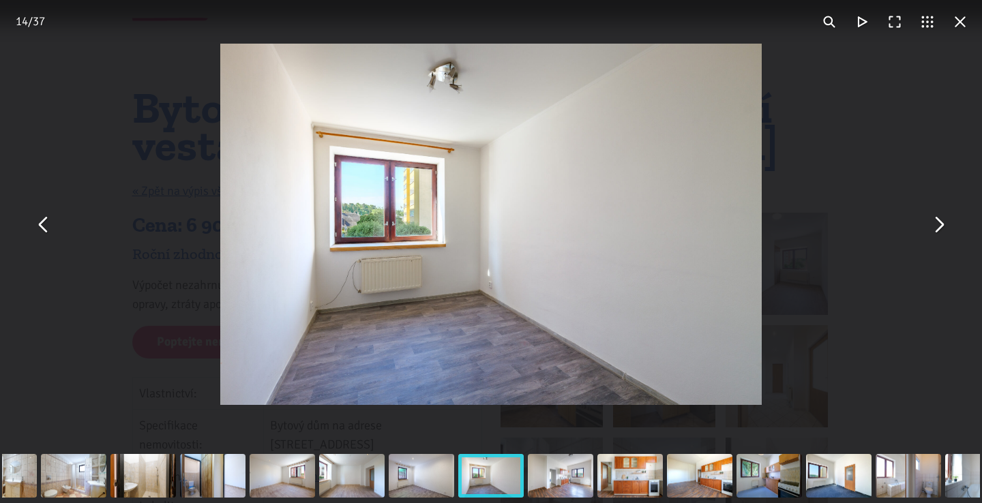
click at [946, 230] on button "You can close this modal content with the ESC key" at bounding box center [938, 224] width 33 height 33
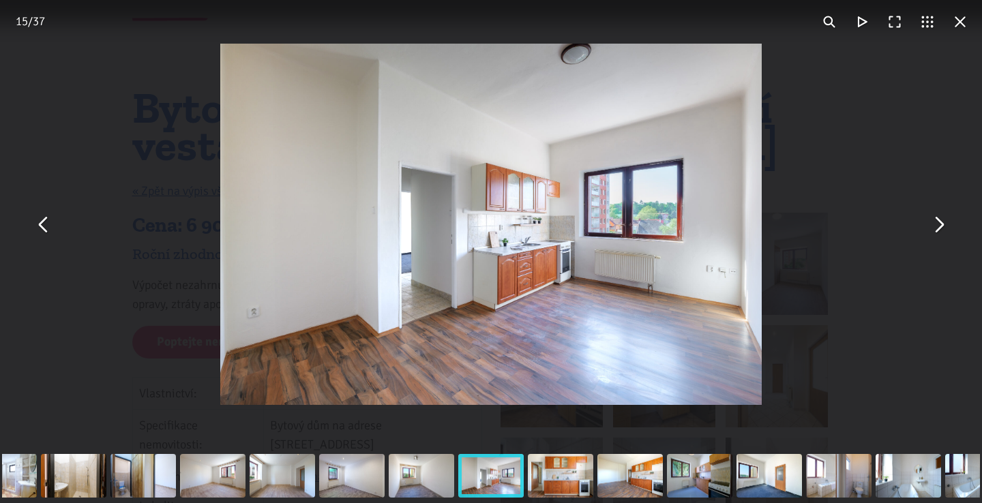
click at [946, 230] on button "You can close this modal content with the ESC key" at bounding box center [938, 224] width 33 height 33
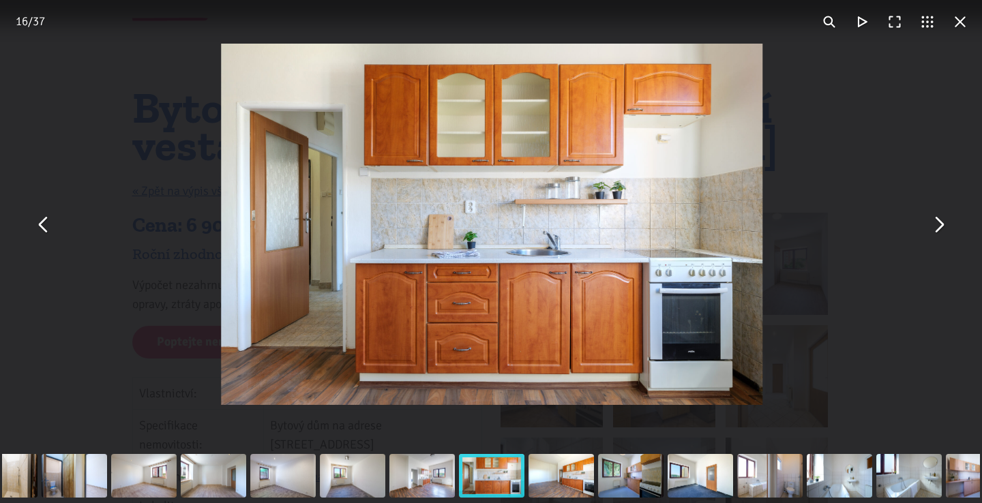
click at [946, 230] on button "You can close this modal content with the ESC key" at bounding box center [938, 224] width 33 height 33
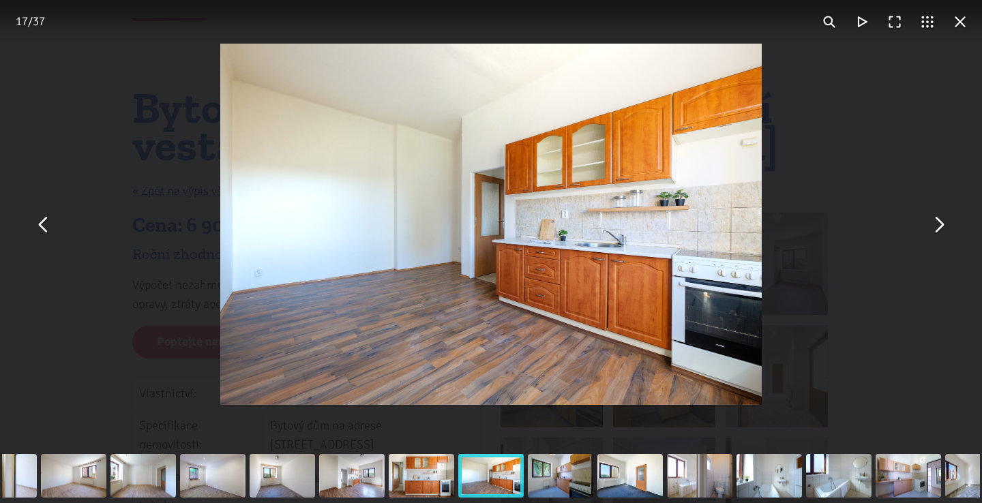
click at [946, 230] on button "You can close this modal content with the ESC key" at bounding box center [938, 224] width 33 height 33
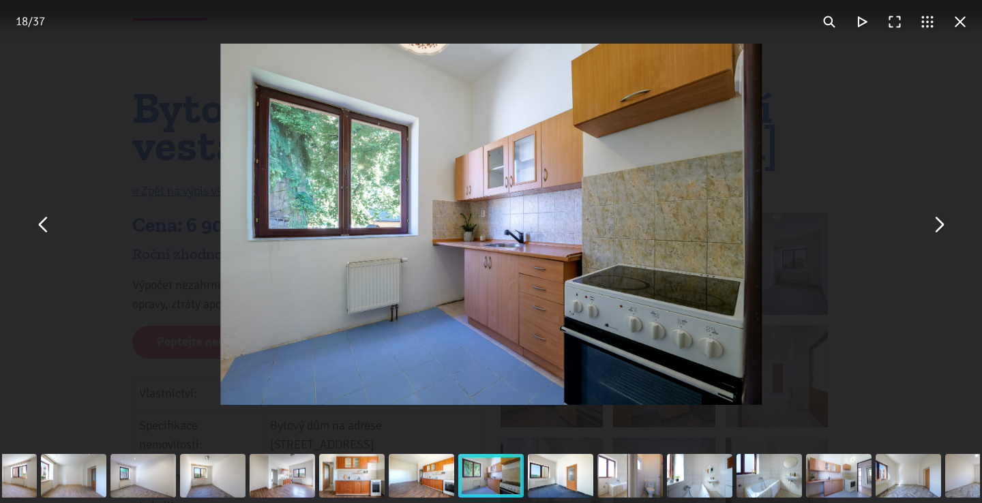
click at [946, 230] on button "You can close this modal content with the ESC key" at bounding box center [938, 224] width 33 height 33
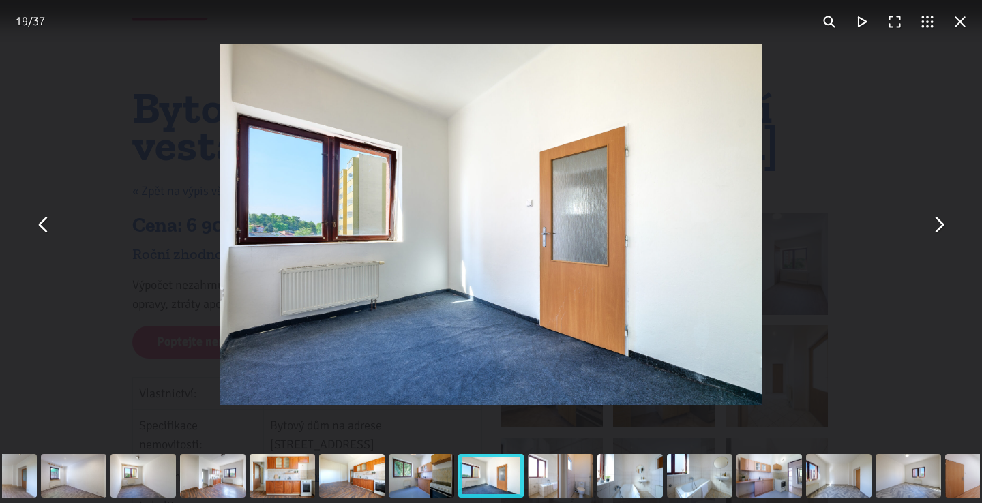
click at [946, 230] on button "You can close this modal content with the ESC key" at bounding box center [938, 224] width 33 height 33
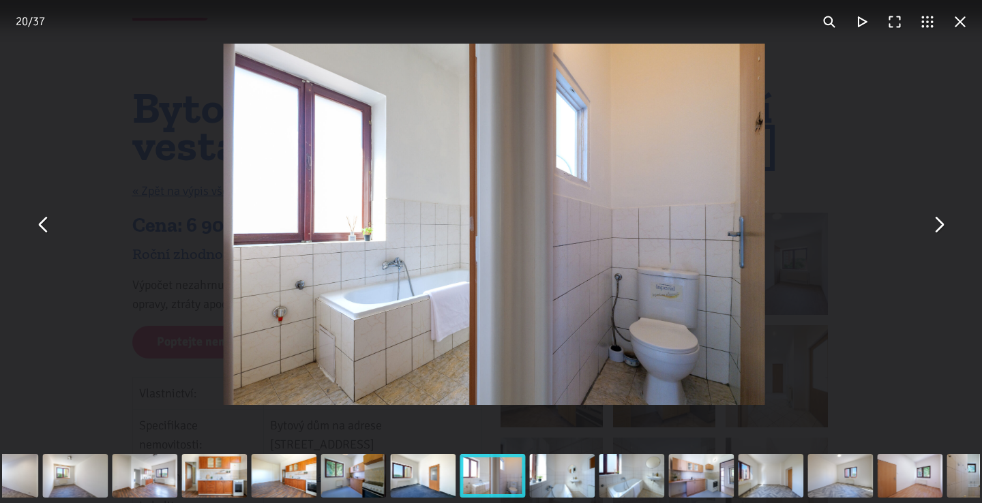
click at [946, 230] on button "You can close this modal content with the ESC key" at bounding box center [938, 224] width 33 height 33
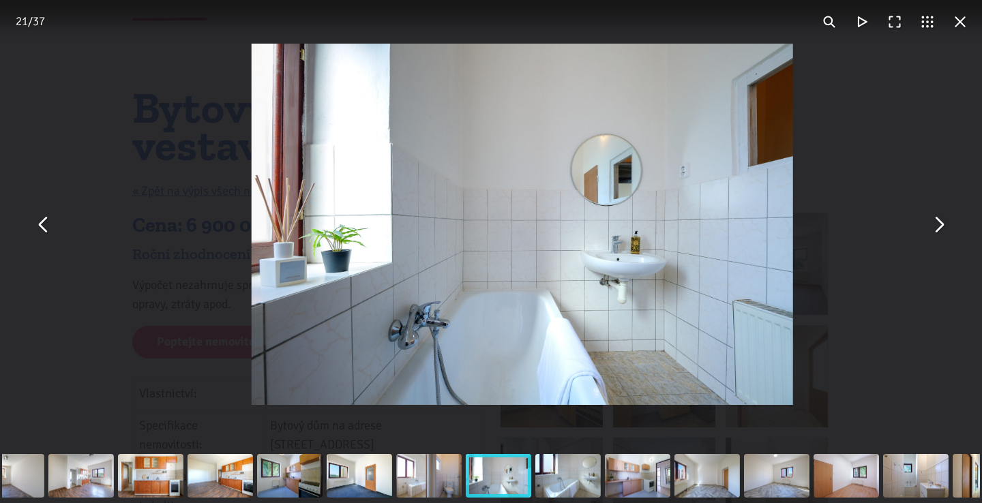
click at [946, 230] on button "You can close this modal content with the ESC key" at bounding box center [938, 224] width 33 height 33
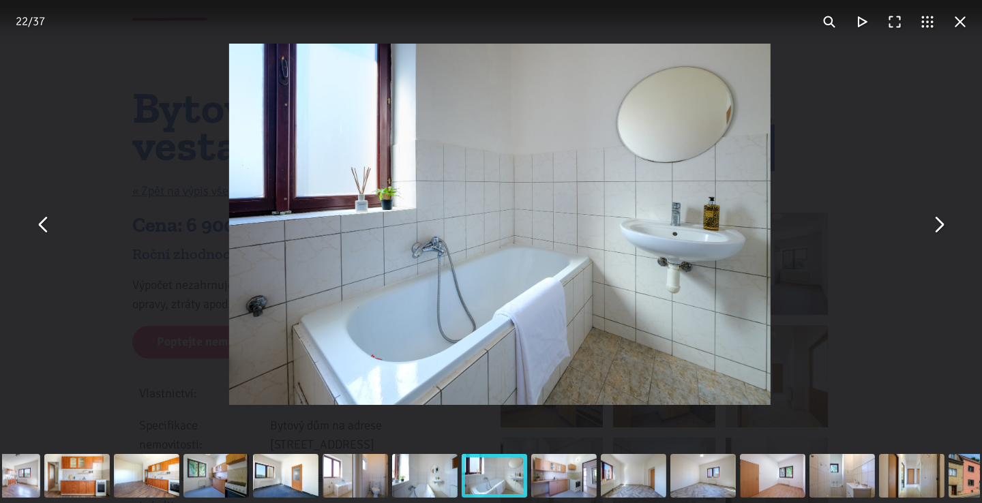
click at [946, 230] on button "You can close this modal content with the ESC key" at bounding box center [938, 224] width 33 height 33
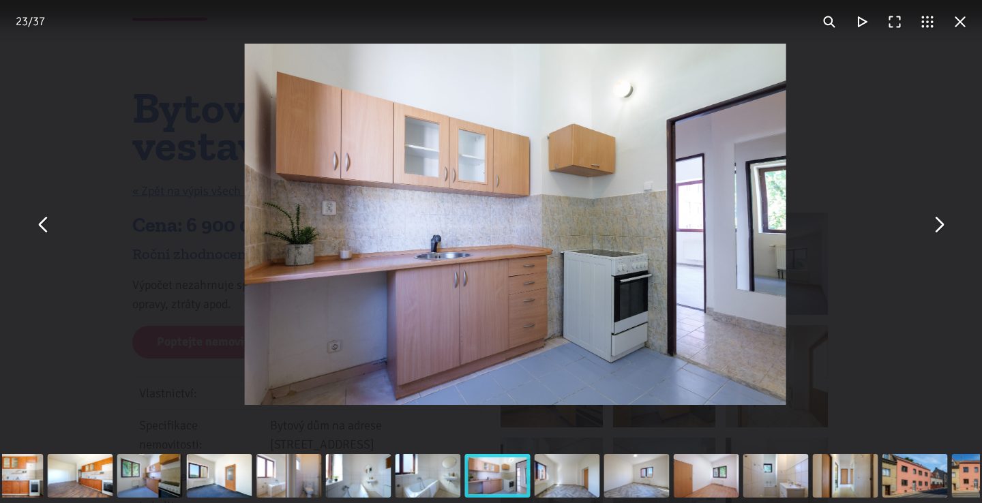
click at [946, 230] on button "You can close this modal content with the ESC key" at bounding box center [938, 224] width 33 height 33
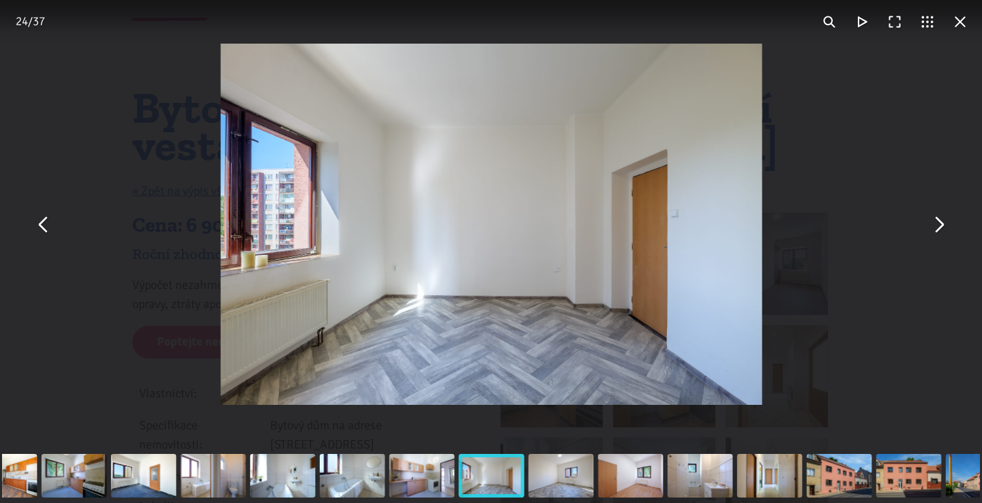
click at [946, 230] on button "You can close this modal content with the ESC key" at bounding box center [938, 224] width 33 height 33
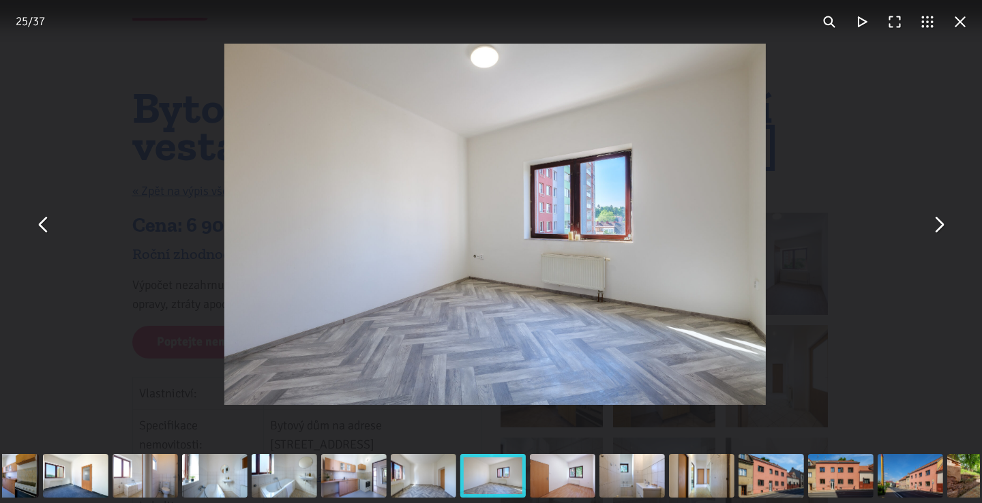
click at [946, 230] on button "You can close this modal content with the ESC key" at bounding box center [938, 224] width 33 height 33
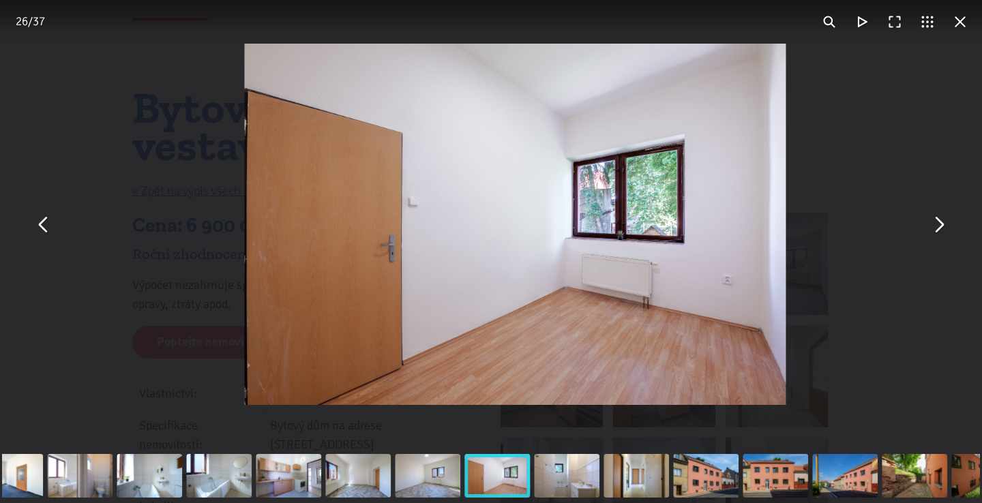
click at [946, 230] on button "You can close this modal content with the ESC key" at bounding box center [938, 224] width 33 height 33
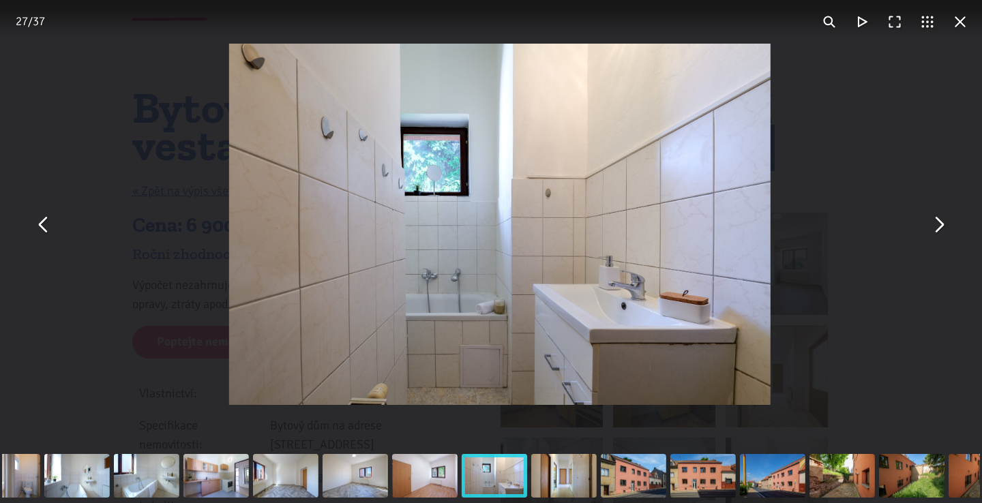
click at [946, 230] on button "You can close this modal content with the ESC key" at bounding box center [938, 224] width 33 height 33
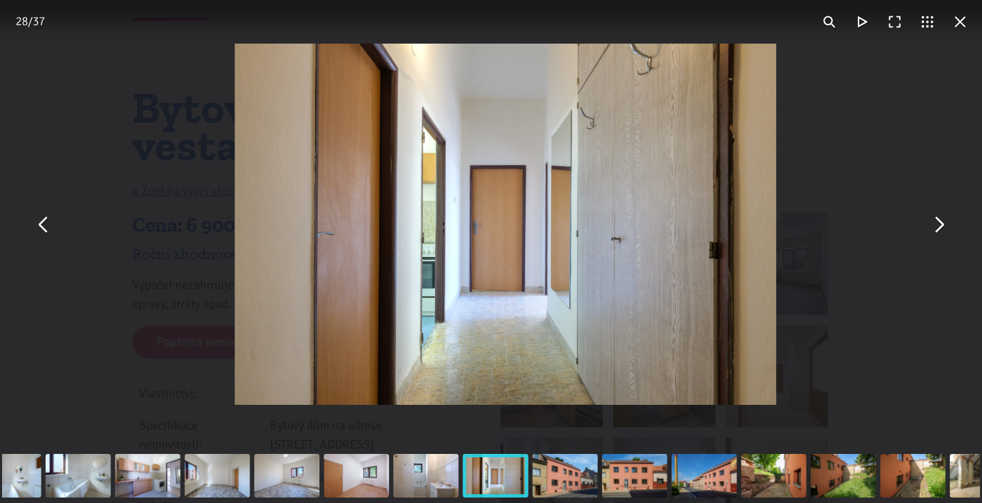
click at [946, 230] on button "You can close this modal content with the ESC key" at bounding box center [938, 224] width 33 height 33
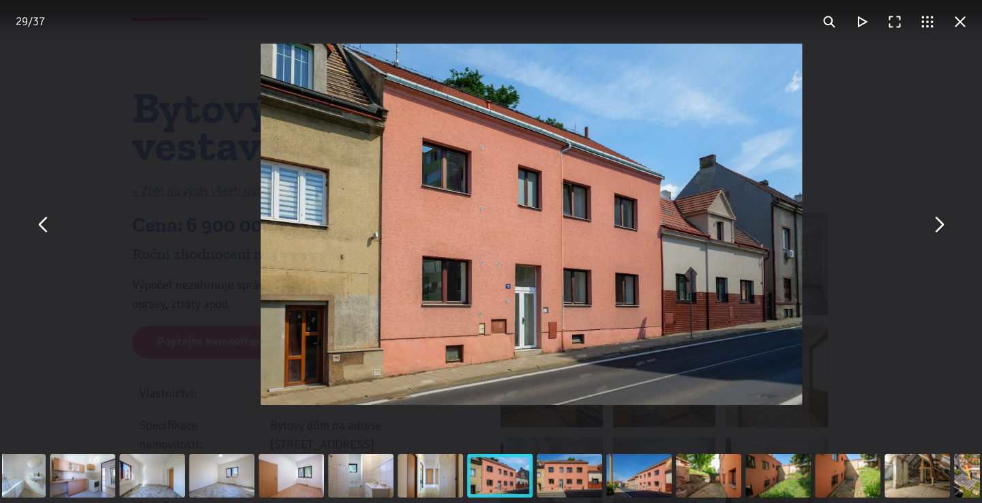
click at [946, 230] on button "You can close this modal content with the ESC key" at bounding box center [938, 224] width 33 height 33
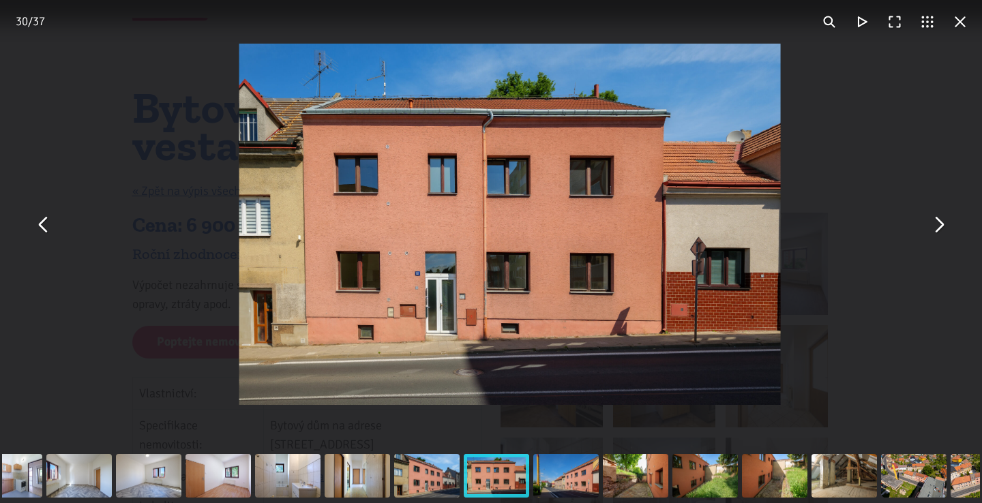
click at [946, 230] on button "You can close this modal content with the ESC key" at bounding box center [938, 224] width 33 height 33
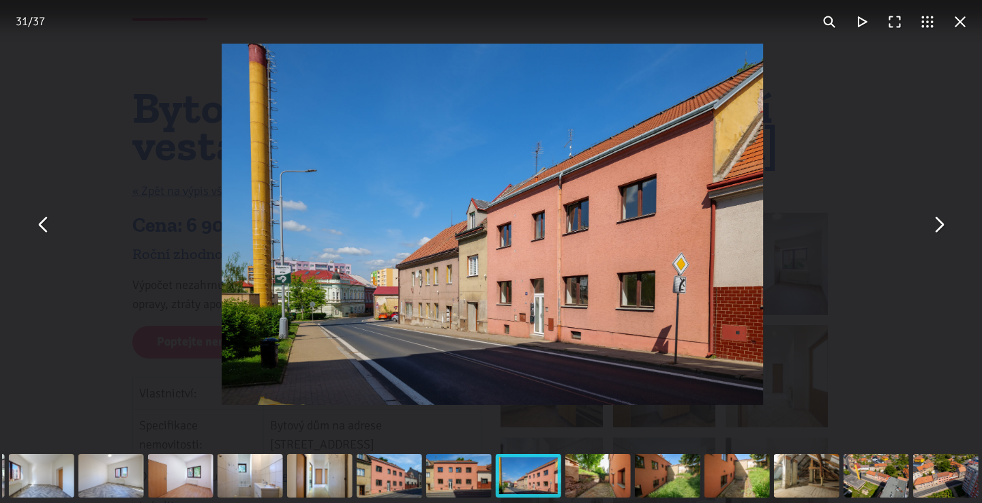
click at [946, 230] on button "You can close this modal content with the ESC key" at bounding box center [938, 224] width 33 height 33
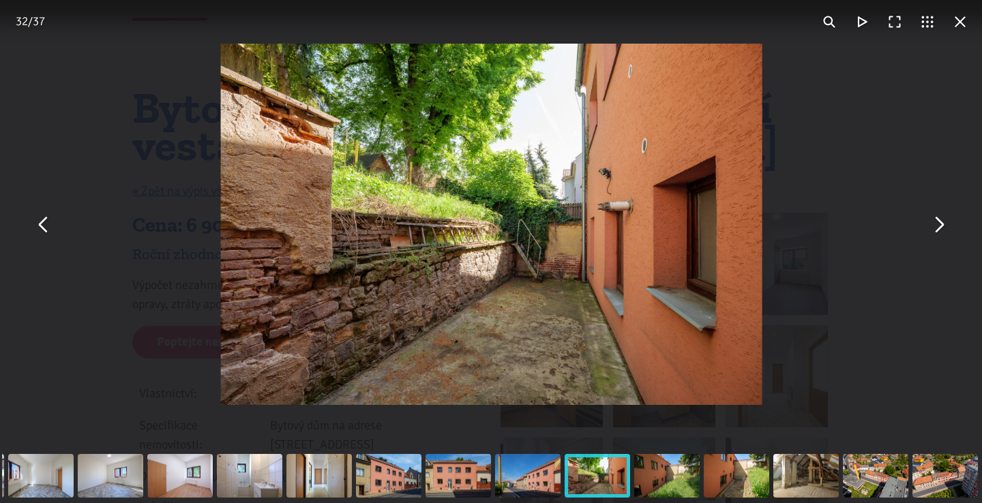
click at [946, 230] on button "You can close this modal content with the ESC key" at bounding box center [938, 224] width 33 height 33
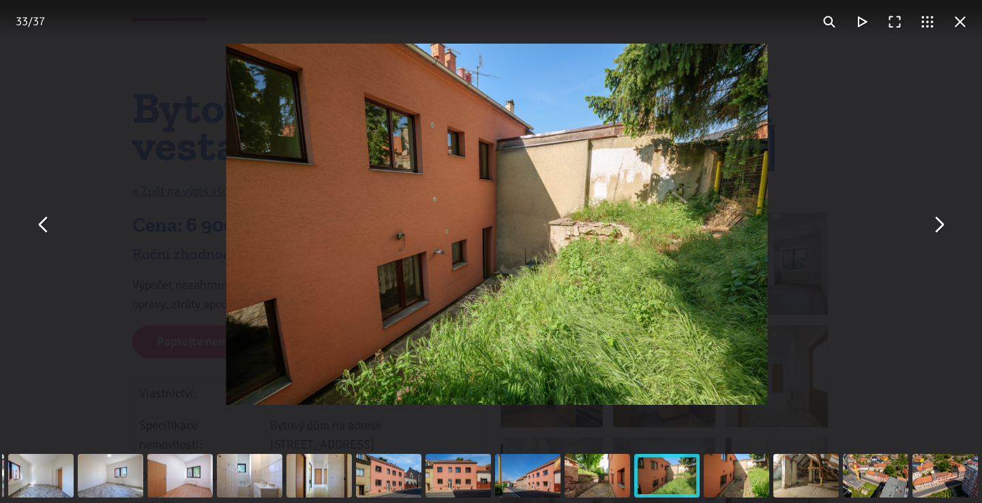
click at [946, 230] on button "You can close this modal content with the ESC key" at bounding box center [938, 224] width 33 height 33
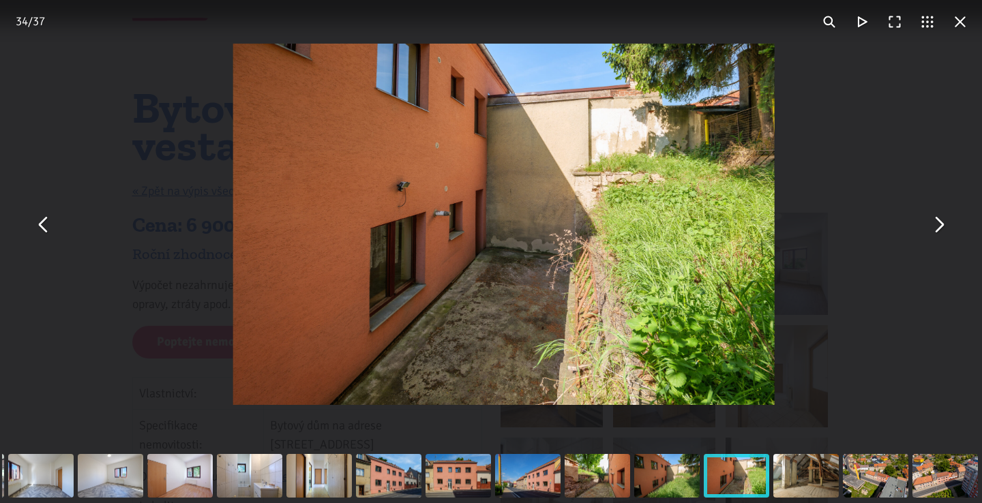
click at [946, 230] on button "You can close this modal content with the ESC key" at bounding box center [938, 224] width 33 height 33
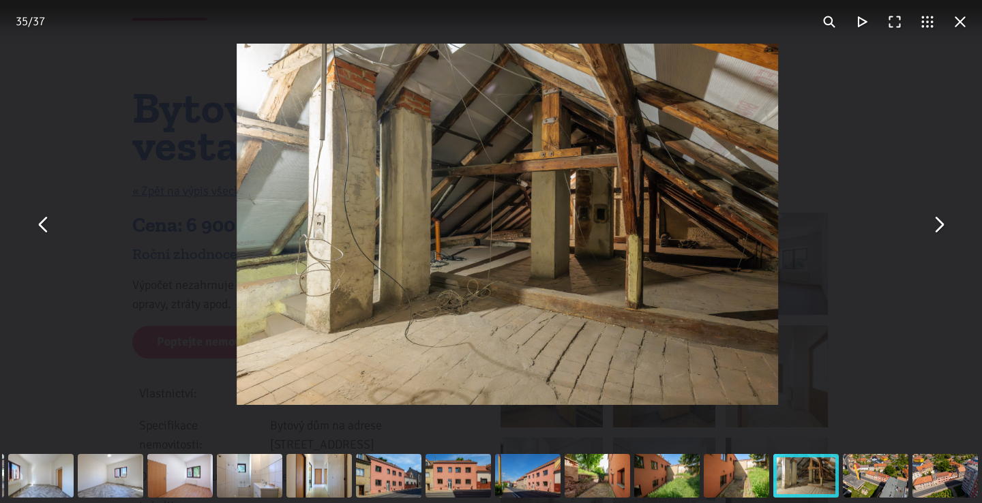
click at [946, 230] on button "You can close this modal content with the ESC key" at bounding box center [938, 224] width 33 height 33
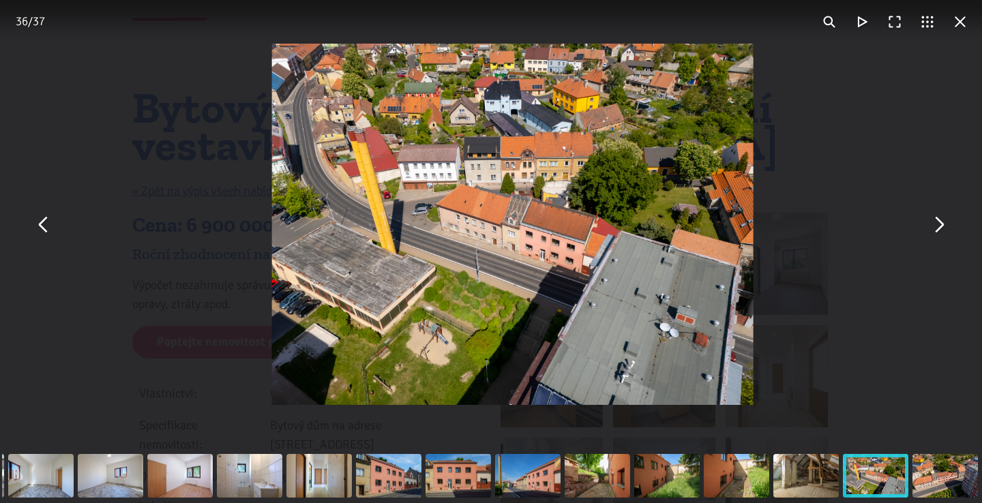
click at [946, 230] on button "You can close this modal content with the ESC key" at bounding box center [938, 224] width 33 height 33
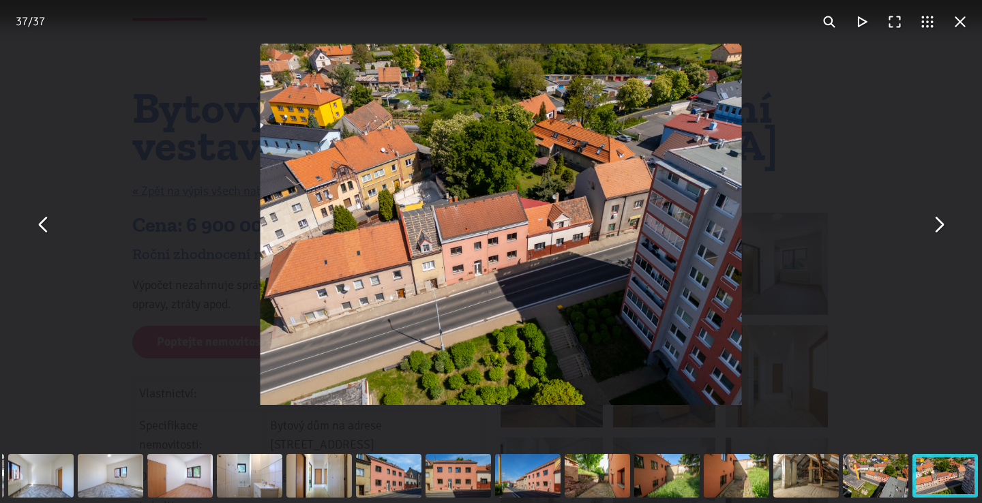
click at [946, 230] on button "You can close this modal content with the ESC key" at bounding box center [938, 224] width 33 height 33
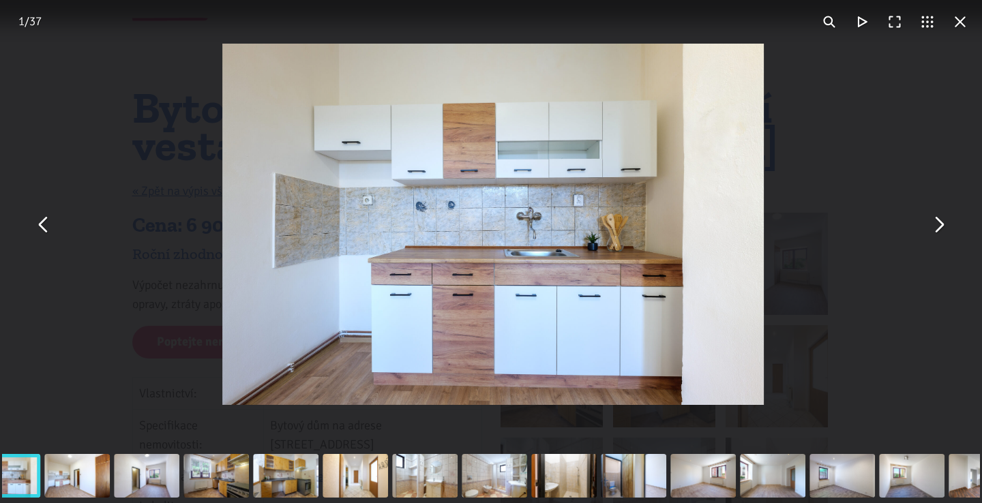
click at [946, 230] on button "You can close this modal content with the ESC key" at bounding box center [938, 224] width 33 height 33
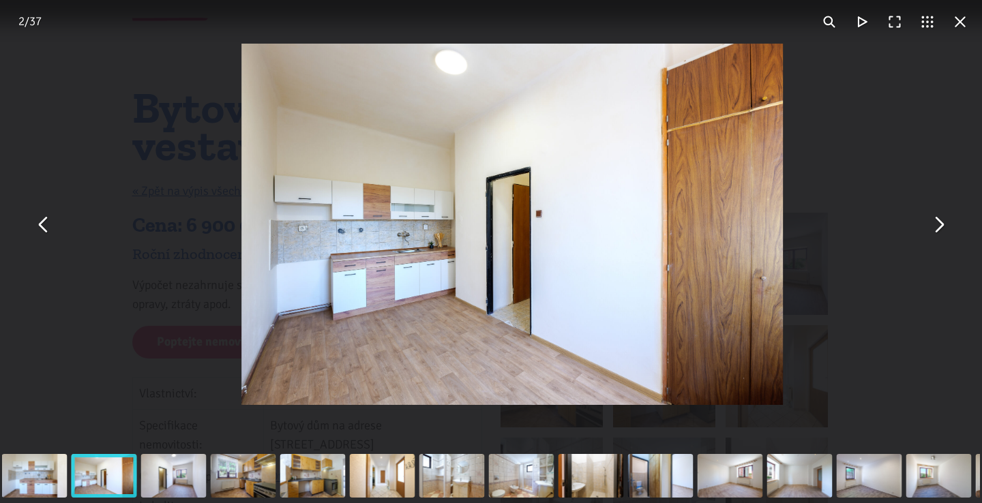
click at [946, 230] on button "You can close this modal content with the ESC key" at bounding box center [938, 224] width 33 height 33
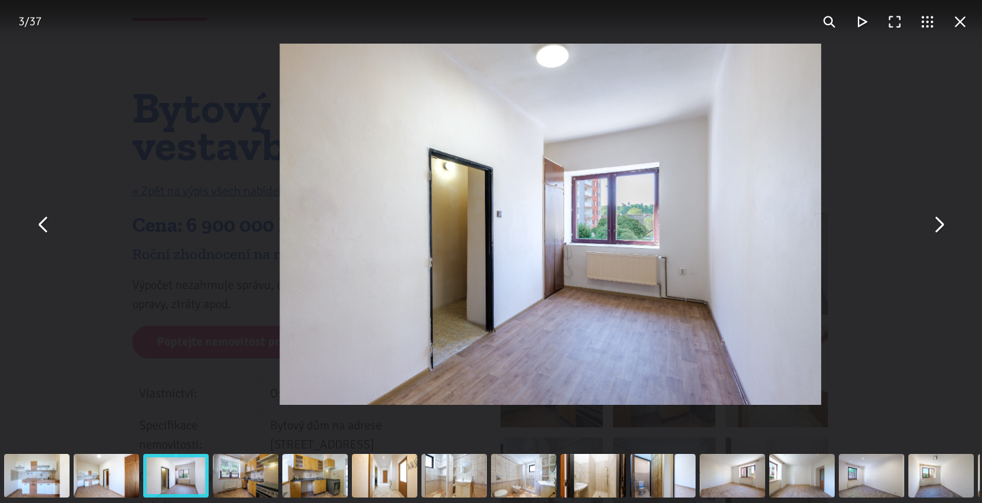
click at [946, 230] on button "You can close this modal content with the ESC key" at bounding box center [938, 224] width 33 height 33
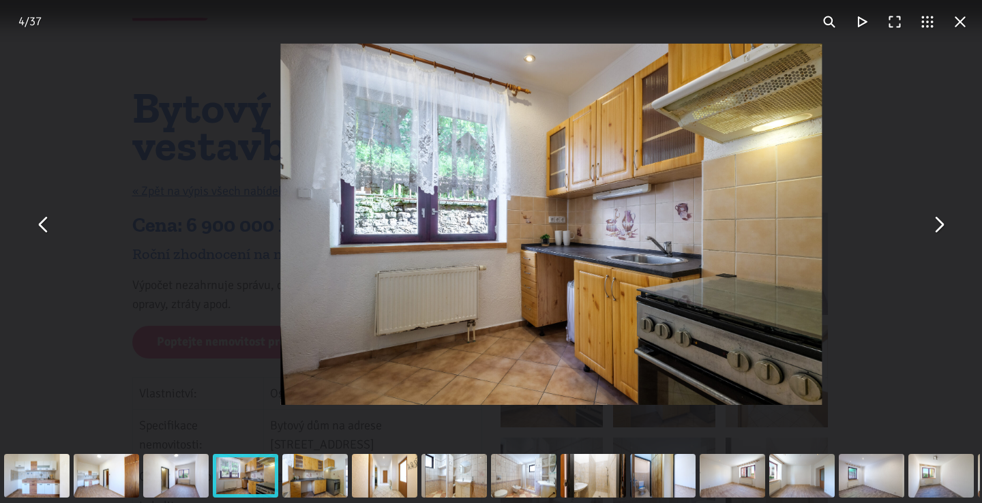
click at [946, 230] on button "You can close this modal content with the ESC key" at bounding box center [938, 224] width 33 height 33
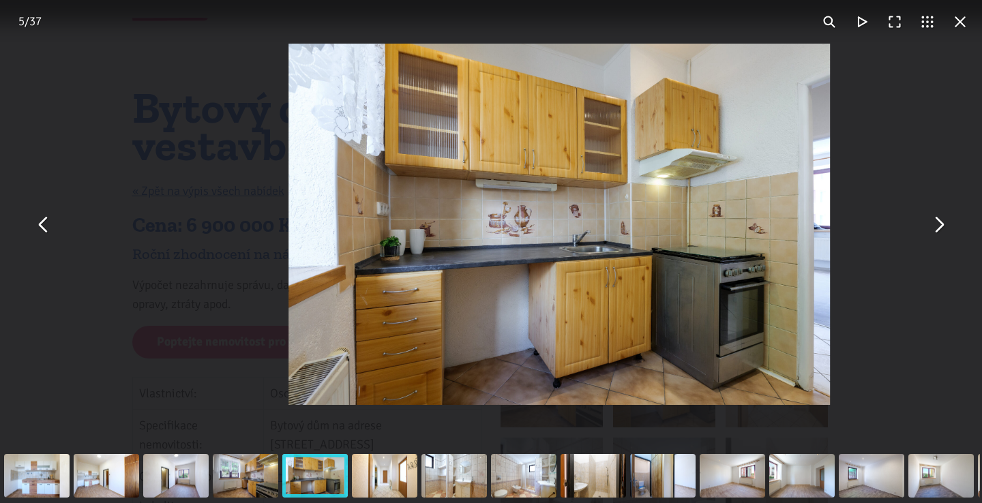
click at [946, 230] on button "You can close this modal content with the ESC key" at bounding box center [938, 224] width 33 height 33
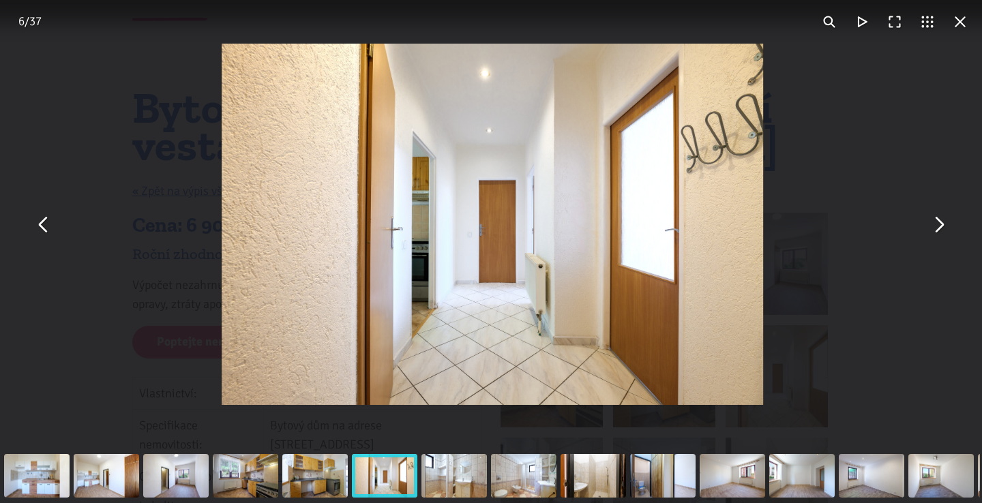
click at [946, 230] on button "You can close this modal content with the ESC key" at bounding box center [938, 224] width 33 height 33
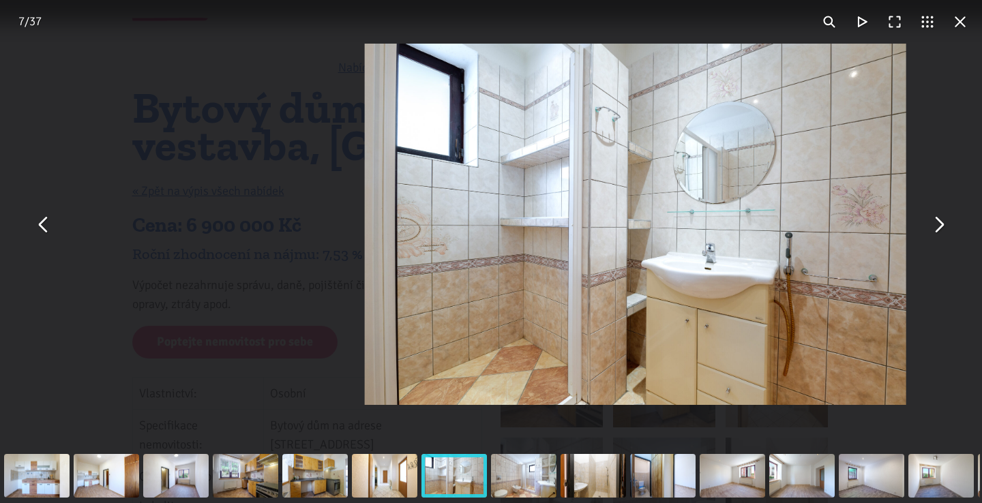
click at [946, 230] on button "You can close this modal content with the ESC key" at bounding box center [938, 224] width 33 height 33
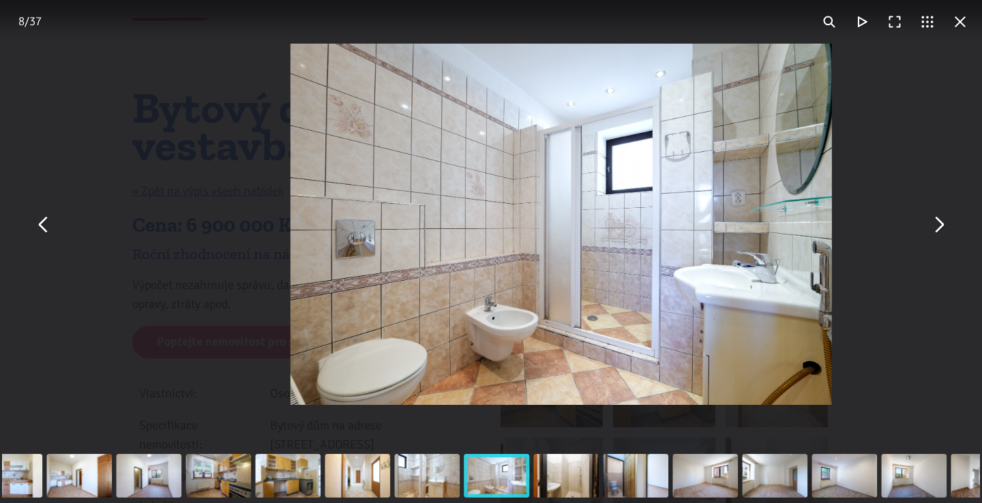
click at [946, 230] on button "You can close this modal content with the ESC key" at bounding box center [938, 224] width 33 height 33
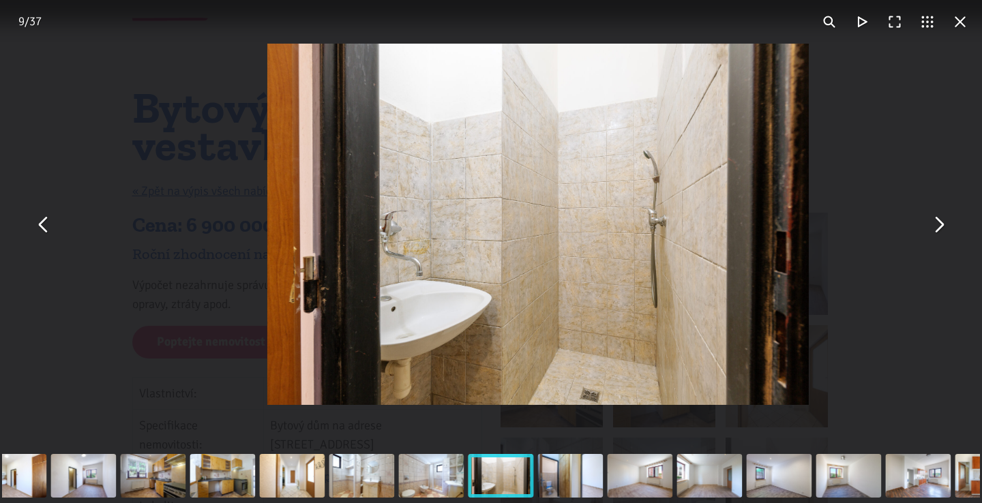
click at [946, 230] on button "You can close this modal content with the ESC key" at bounding box center [938, 224] width 33 height 33
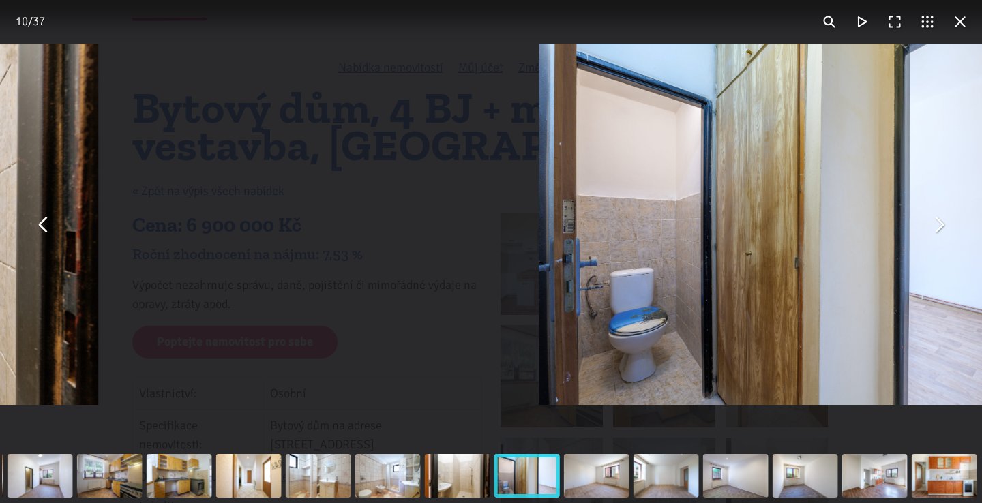
click at [946, 230] on button "You can close this modal content with the ESC key" at bounding box center [938, 224] width 33 height 33
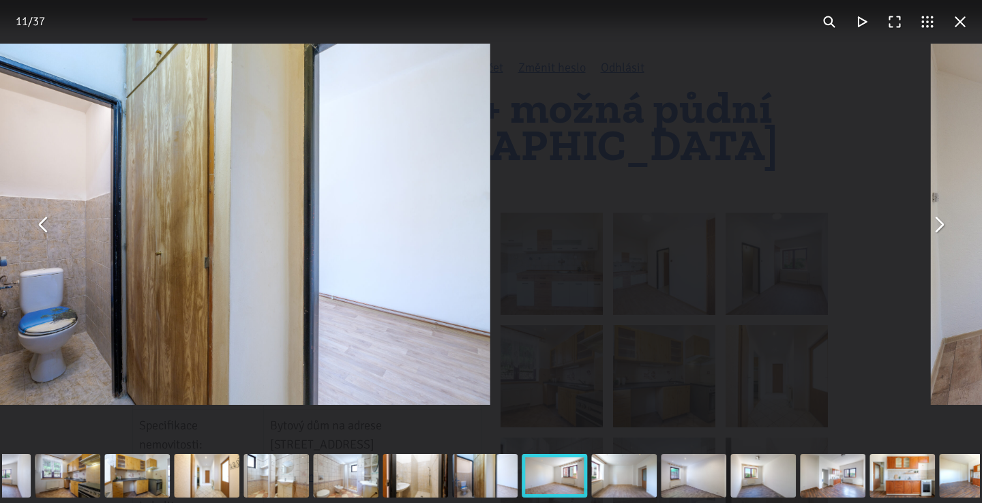
click at [946, 230] on button "You can close this modal content with the ESC key" at bounding box center [938, 224] width 33 height 33
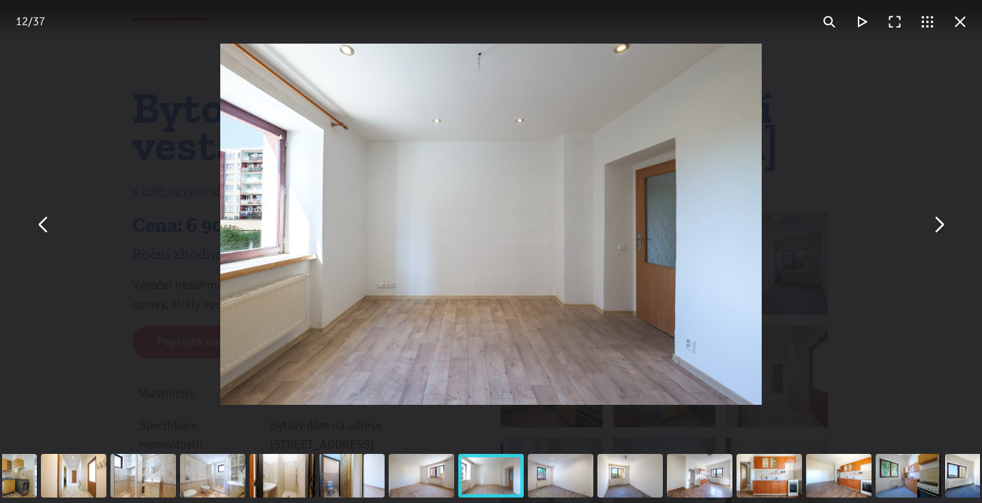
click at [937, 229] on button "You can close this modal content with the ESC key" at bounding box center [938, 224] width 33 height 33
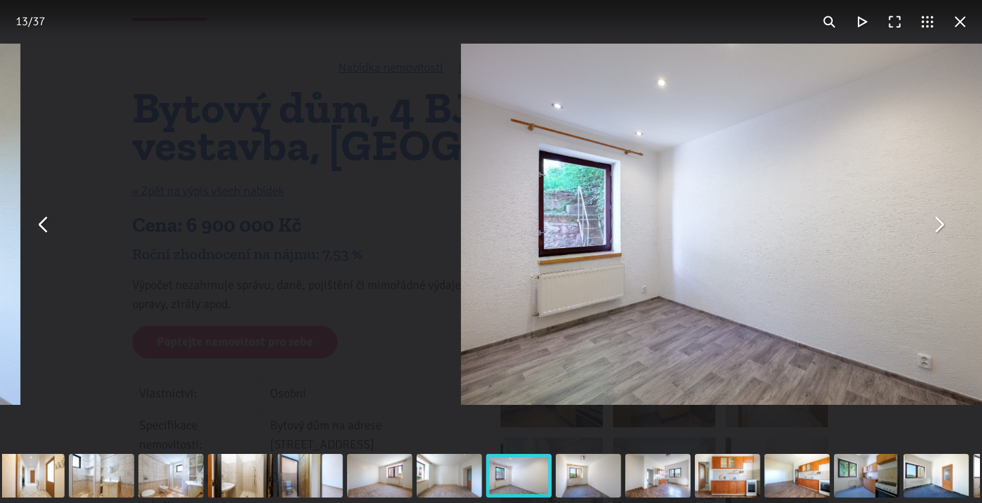
click at [937, 229] on button "You can close this modal content with the ESC key" at bounding box center [938, 224] width 33 height 33
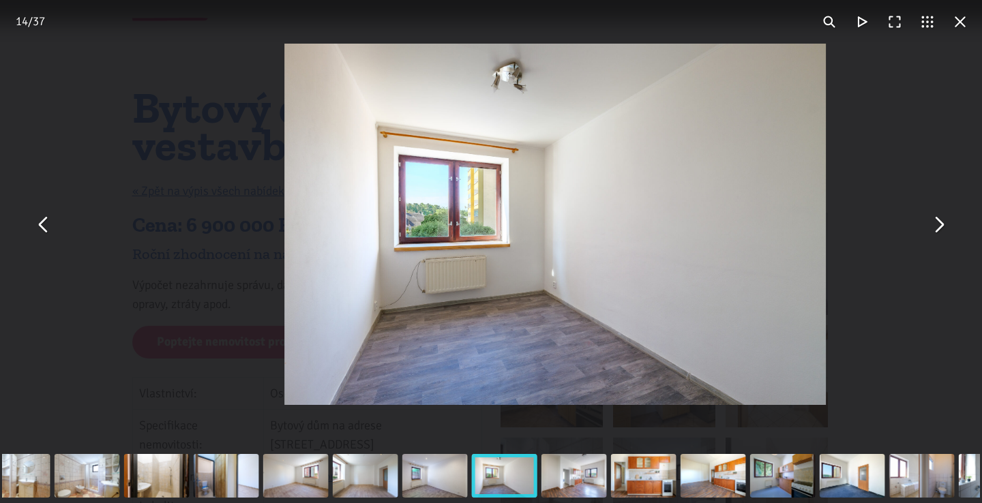
click at [937, 229] on button "You can close this modal content with the ESC key" at bounding box center [938, 224] width 33 height 33
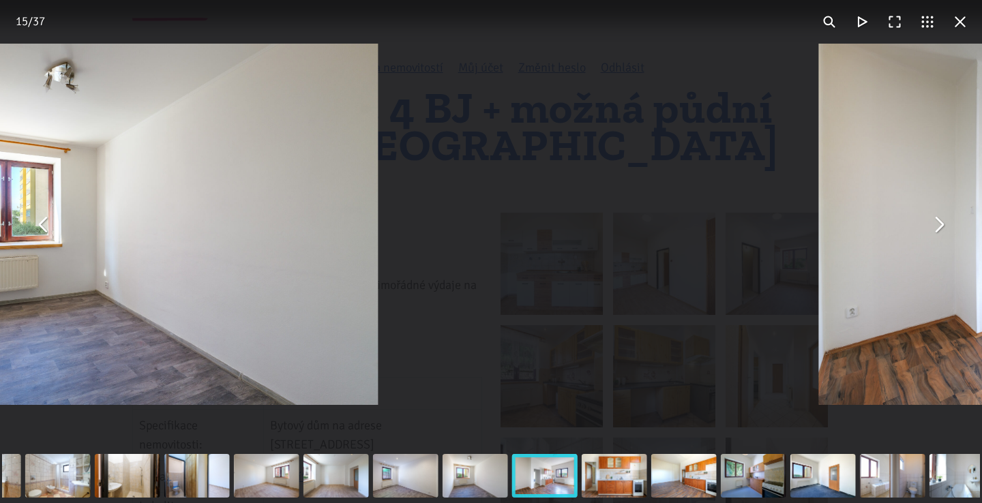
click at [937, 229] on button "You can close this modal content with the ESC key" at bounding box center [938, 224] width 33 height 33
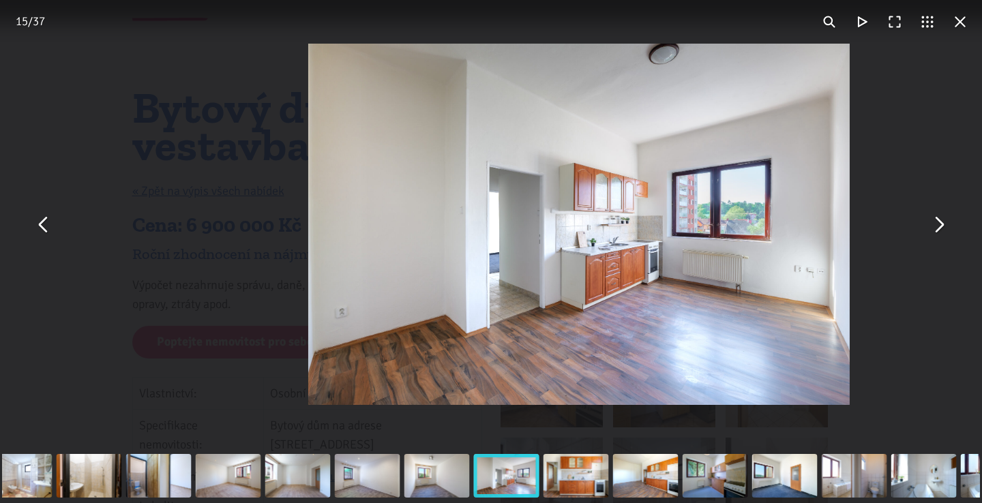
click at [937, 229] on button "You can close this modal content with the ESC key" at bounding box center [938, 224] width 33 height 33
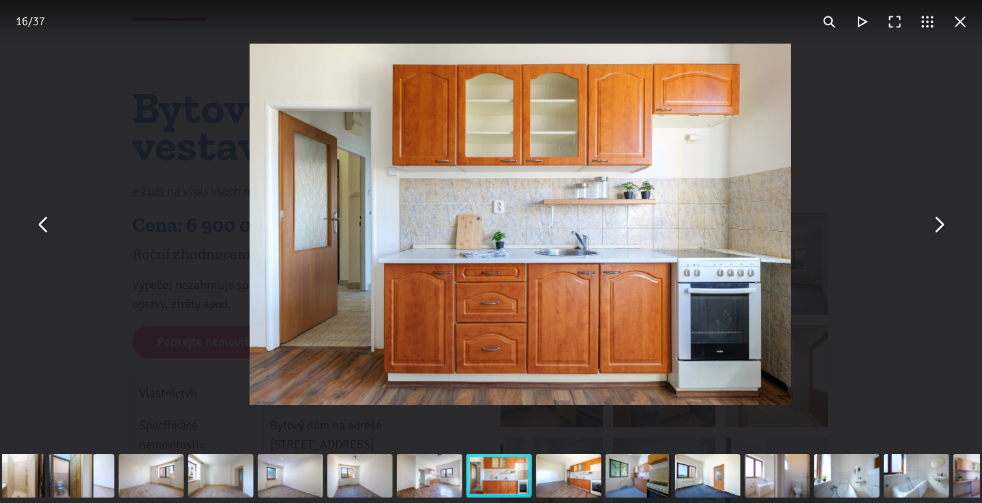
click at [937, 229] on button "You can close this modal content with the ESC key" at bounding box center [938, 224] width 33 height 33
